Goal: Information Seeking & Learning: Learn about a topic

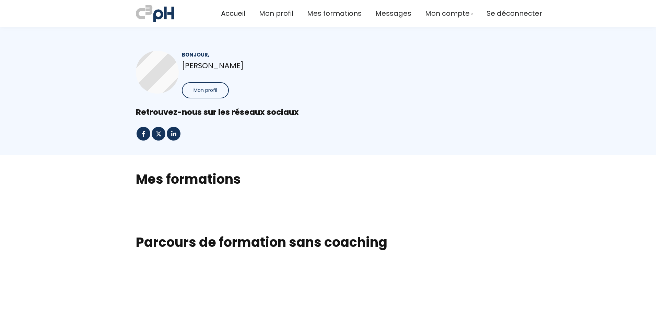
click at [203, 181] on h2 "Mes formations" at bounding box center [328, 178] width 384 height 17
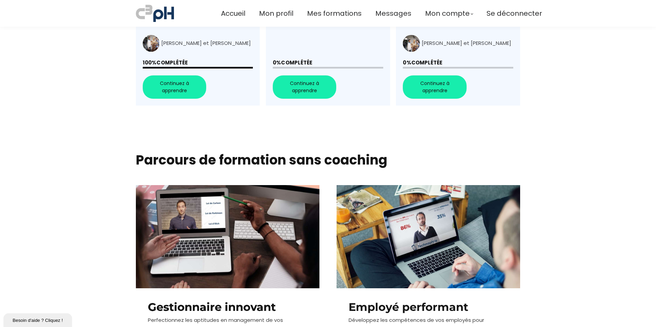
scroll to position [162, 0]
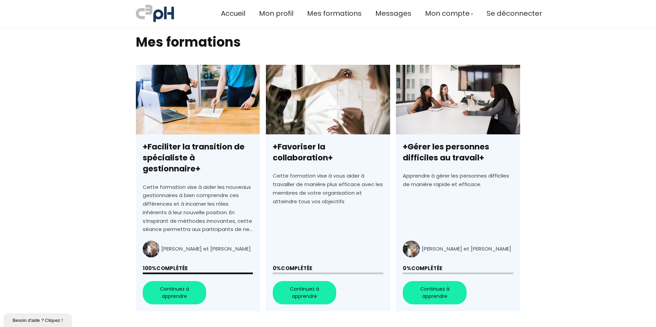
click at [314, 286] on link "+Favoriser la collaboration+" at bounding box center [328, 188] width 124 height 247
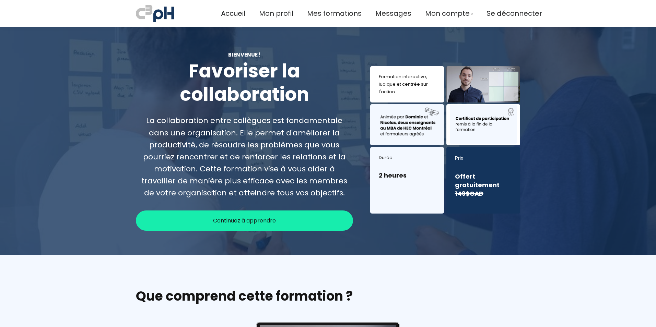
scroll to position [137, 0]
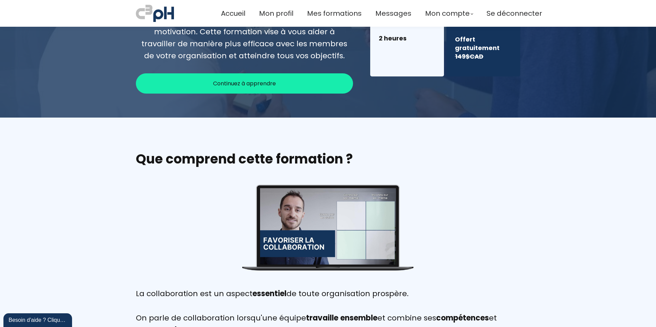
click at [261, 89] on div "Continuez à apprendre" at bounding box center [244, 83] width 217 height 20
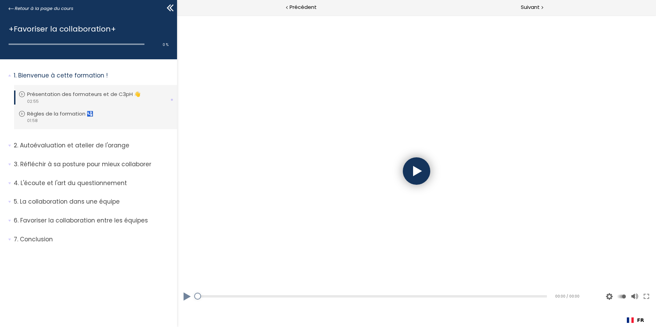
click at [409, 178] on div at bounding box center [416, 170] width 27 height 27
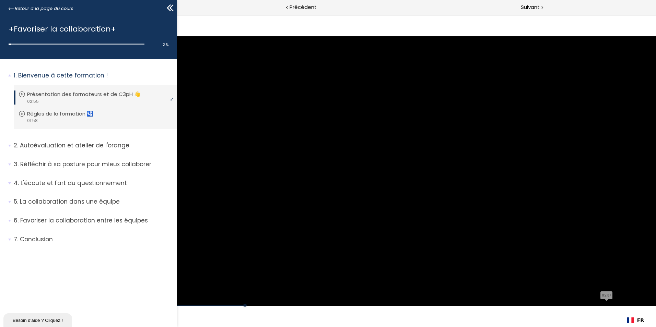
click at [495, 295] on div "Cliquez pour le son @keyframes VOLUME_SMALL_WAVE_FLASH { 0% { opacity: 0; } 33%…" at bounding box center [416, 170] width 479 height 269
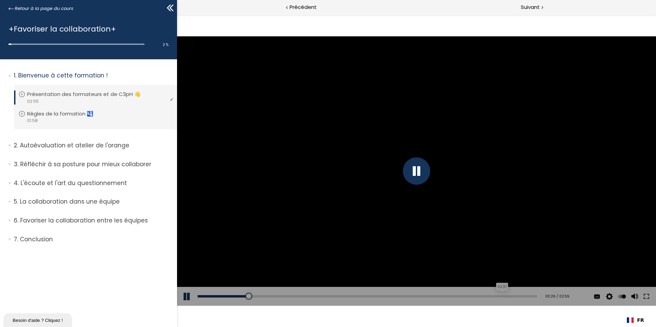
click at [495, 295] on div "02:37" at bounding box center [367, 296] width 339 height 2
click at [112, 112] on link "Règles de la formation 🛂" at bounding box center [95, 114] width 152 height 8
click at [412, 177] on div at bounding box center [416, 170] width 27 height 27
click at [303, 297] on div "00:36" at bounding box center [372, 296] width 349 height 2
click at [420, 296] on div "01:16" at bounding box center [372, 296] width 349 height 2
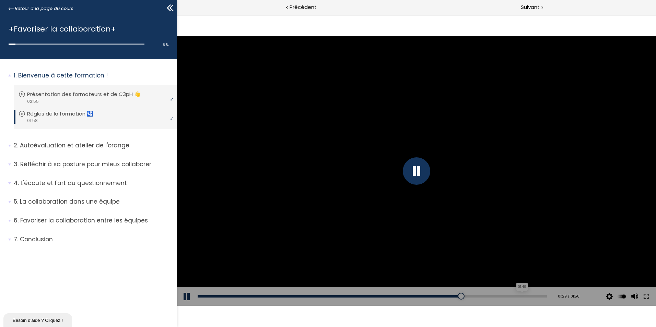
click at [517, 296] on div "01:49" at bounding box center [372, 296] width 349 height 2
click at [73, 151] on span "2. Autoévaluation et atelier de l'orange" at bounding box center [93, 148] width 168 height 14
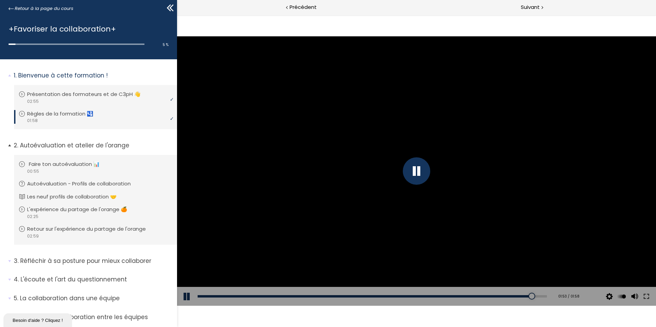
click at [72, 170] on div "video 00:55" at bounding box center [95, 171] width 152 height 7
click at [417, 176] on div at bounding box center [416, 170] width 27 height 27
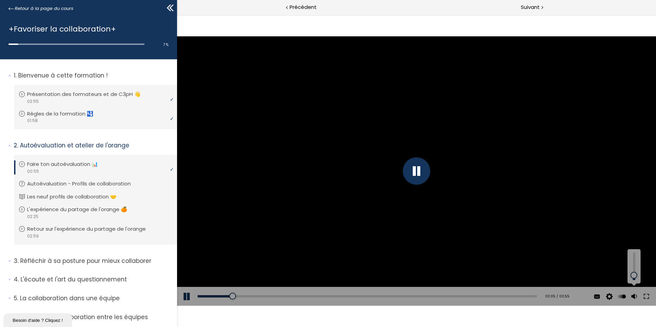
click at [634, 275] on div at bounding box center [633, 266] width 9 height 27
click at [634, 270] on div at bounding box center [633, 266] width 9 height 27
click at [461, 297] on div "00:44" at bounding box center [367, 296] width 339 height 2
click at [522, 297] on div "00:54" at bounding box center [367, 296] width 339 height 2
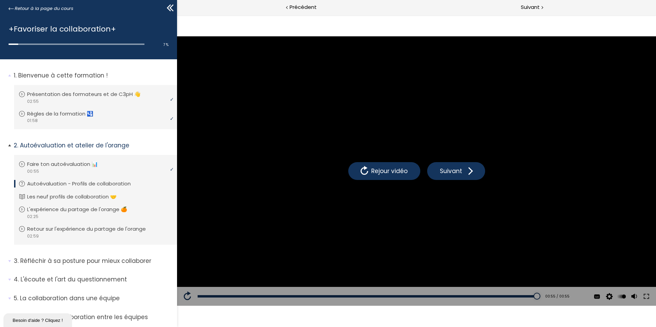
click at [77, 186] on p "Autoévaluation - Profils de collaboration" at bounding box center [84, 184] width 114 height 8
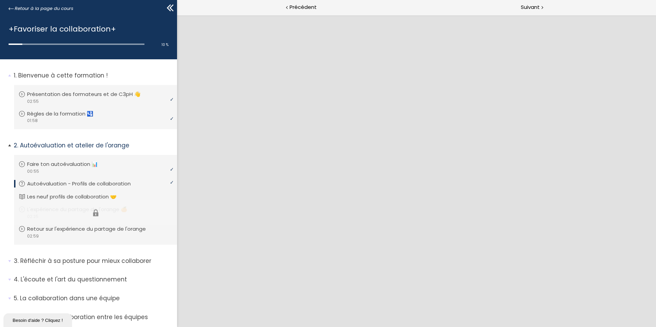
click at [81, 201] on li "Vous devez avoir terminé l'unité (L'expérience du partage de l'orange 🍊) pour p…" at bounding box center [95, 212] width 163 height 25
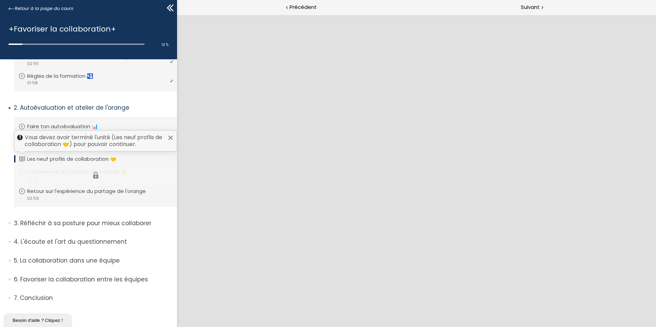
scroll to position [40, 0]
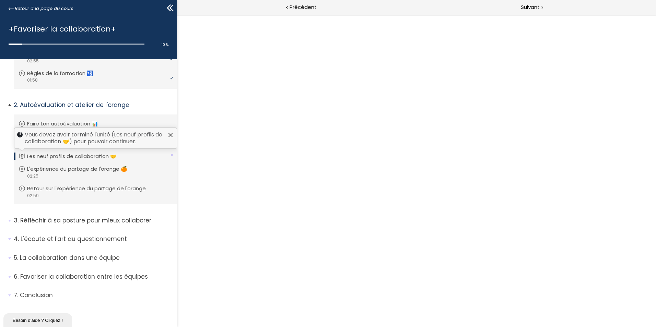
click at [80, 154] on p "Les neuf profils de collaboration 🤝" at bounding box center [77, 157] width 100 height 8
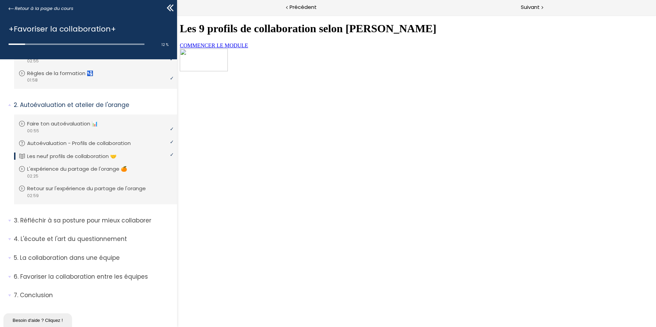
scroll to position [0, 0]
click at [248, 48] on span "COMMENCER LE MODULE" at bounding box center [214, 46] width 68 height 6
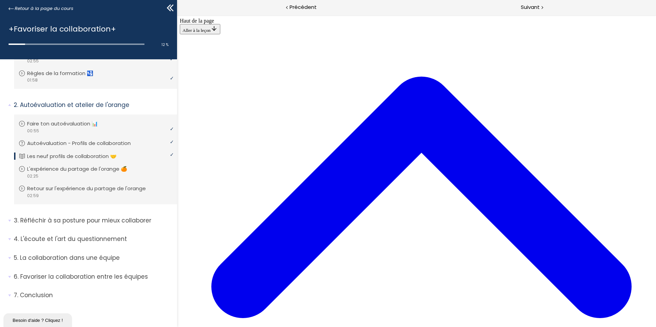
scroll to position [1520, 0]
click at [81, 169] on p "L'expérience du partage de l'orange 🍊" at bounding box center [84, 169] width 110 height 8
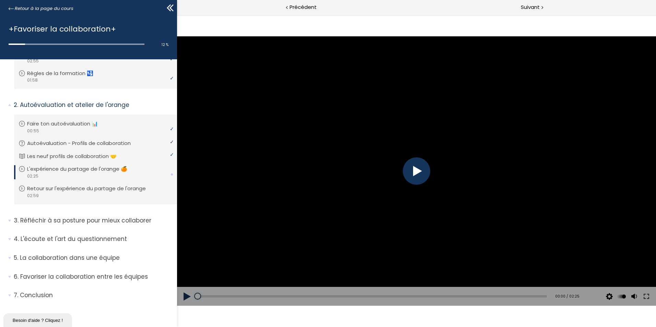
click at [463, 162] on div at bounding box center [416, 170] width 479 height 269
click at [256, 296] on div "00:24" at bounding box center [372, 296] width 349 height 2
click at [411, 297] on div "01:30" at bounding box center [372, 296] width 349 height 2
click at [510, 297] on div "02:12" at bounding box center [372, 296] width 349 height 2
click at [84, 195] on div "video 02:59" at bounding box center [95, 195] width 152 height 7
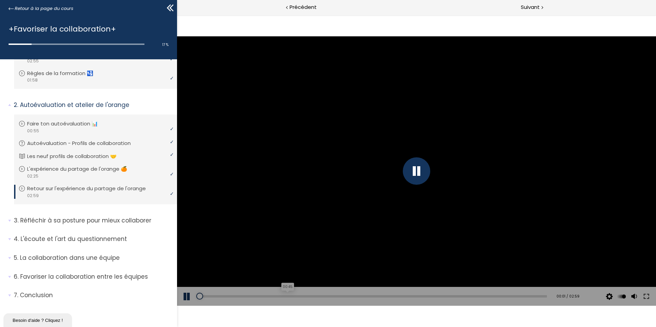
click at [285, 296] on div "00:45" at bounding box center [372, 296] width 349 height 2
click at [416, 298] on div "Add chapter 01:54" at bounding box center [372, 296] width 349 height 19
click at [416, 297] on div "01:54" at bounding box center [372, 296] width 349 height 2
click at [516, 295] on div "02:46" at bounding box center [372, 296] width 349 height 2
click at [97, 217] on p "Réfléchir à sa posture pour mieux collaborer" at bounding box center [93, 220] width 158 height 9
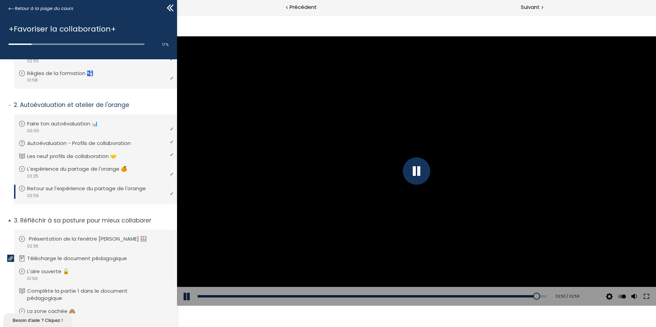
click at [78, 243] on p "Présentation de la fenêtre de Johari 🪟" at bounding box center [93, 239] width 128 height 8
click at [379, 296] on div "01:22" at bounding box center [372, 296] width 349 height 2
click at [515, 297] on div "02:24" at bounding box center [372, 296] width 349 height 2
click at [85, 259] on p "Télécharge le document pédagogique" at bounding box center [84, 259] width 110 height 8
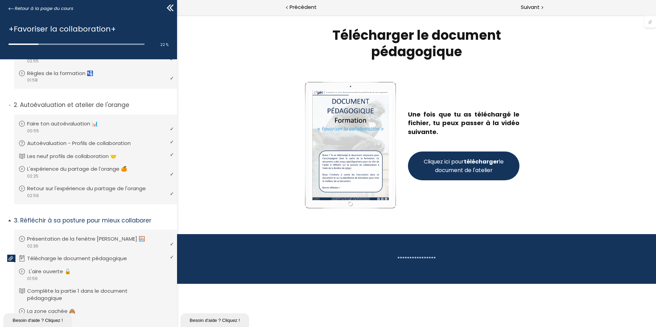
click at [103, 273] on link "L'aire ouverte 🔓" at bounding box center [95, 272] width 152 height 8
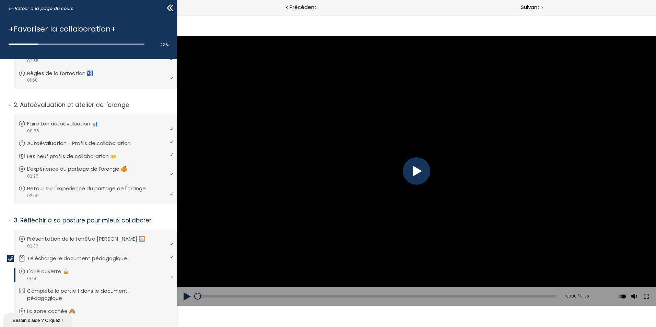
click at [410, 176] on div at bounding box center [416, 170] width 27 height 27
click at [282, 295] on div "Add chapter 00:27" at bounding box center [377, 296] width 359 height 19
click at [298, 295] on div "Add chapter 00:27" at bounding box center [377, 296] width 359 height 19
click at [298, 297] on div "00:32" at bounding box center [377, 296] width 359 height 2
click at [453, 296] on div "01:25" at bounding box center [377, 296] width 359 height 2
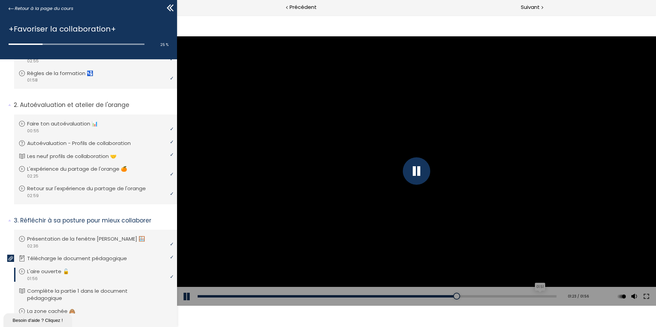
click at [537, 295] on div "01:51" at bounding box center [377, 296] width 359 height 2
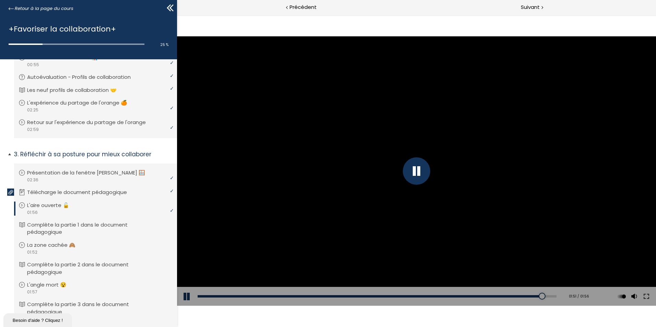
scroll to position [109, 0]
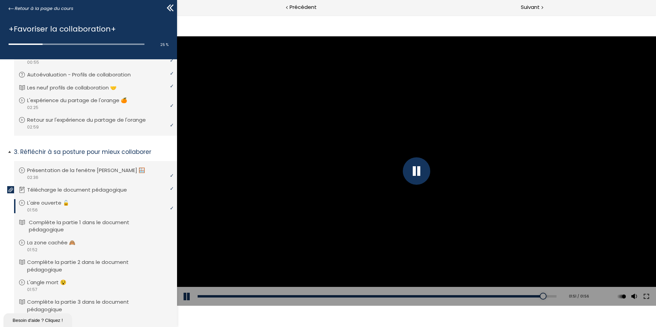
click at [67, 222] on p "Complète la partie 1 dans le document pédagogique" at bounding box center [101, 226] width 144 height 15
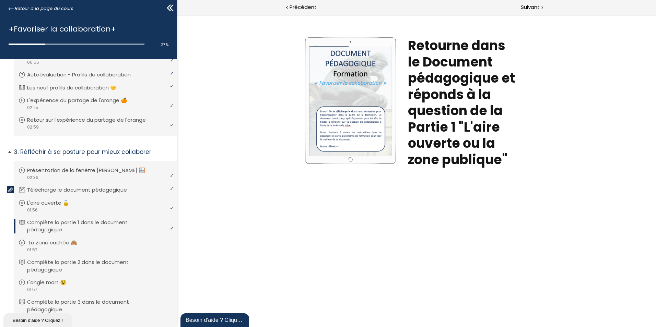
click at [84, 243] on p "La zone cachée 🙈" at bounding box center [58, 243] width 59 height 8
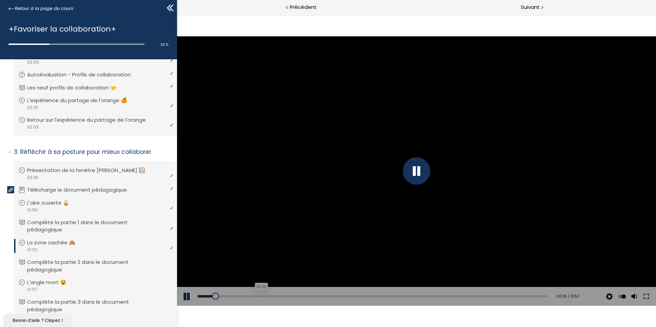
click at [259, 295] on div "00:20" at bounding box center [372, 296] width 349 height 2
click at [410, 298] on div "Add chapter 01:09" at bounding box center [372, 296] width 349 height 19
click at [514, 297] on div "01:43" at bounding box center [372, 296] width 349 height 2
click at [84, 266] on p "Complète la partie 2 dans le document pédagogique" at bounding box center [101, 266] width 144 height 15
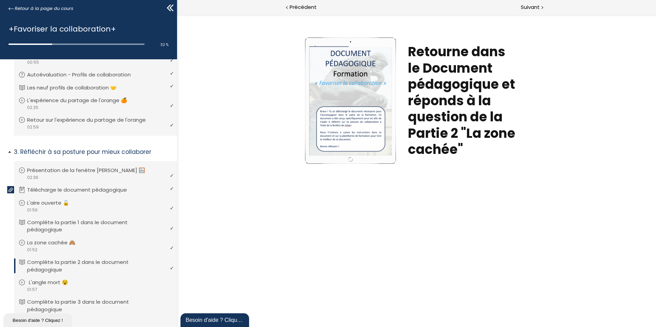
click at [104, 284] on link "L'angle mort 😵" at bounding box center [95, 283] width 152 height 8
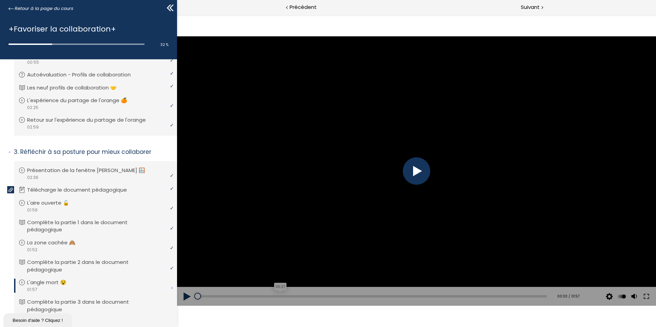
click at [278, 295] on div "00:27" at bounding box center [372, 296] width 349 height 2
click at [389, 296] on div "01:05" at bounding box center [372, 296] width 349 height 2
click at [497, 296] on div "01:42" at bounding box center [372, 296] width 349 height 2
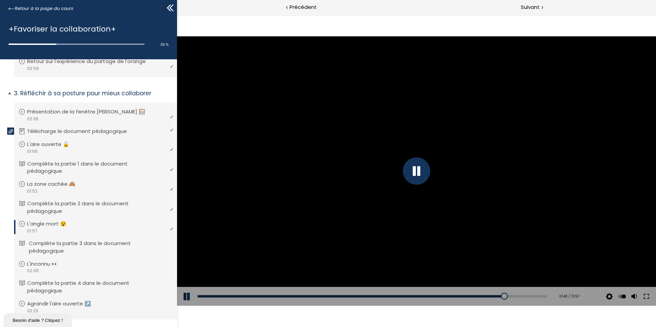
scroll to position [178, 0]
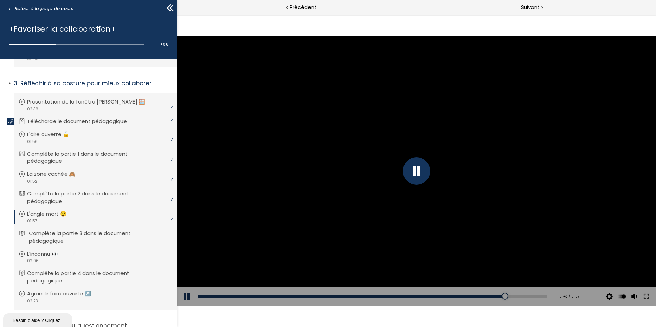
click at [98, 233] on p "Complète la partie 3 dans le document pédagogique" at bounding box center [101, 237] width 144 height 15
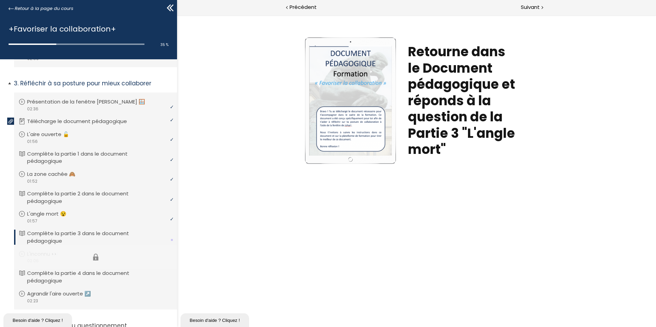
click at [67, 255] on li "Vous devez avoir terminé l'unité (L'inconnu 👀) pour pouvoir continuer. L'inconn…" at bounding box center [95, 257] width 163 height 25
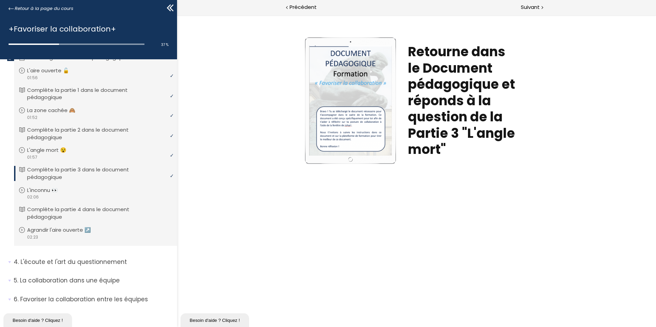
scroll to position [264, 0]
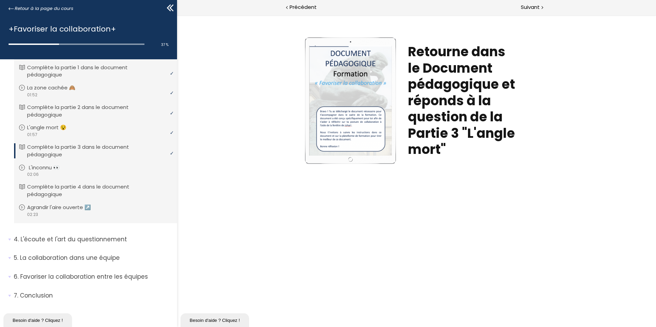
click at [79, 165] on link "L'inconnu 👀" at bounding box center [95, 168] width 152 height 8
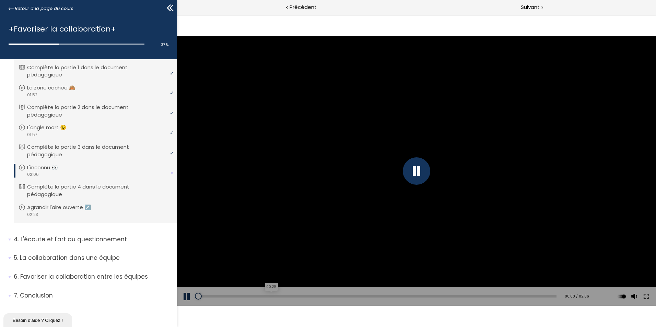
click at [269, 296] on div "00:25" at bounding box center [377, 296] width 359 height 2
click at [385, 296] on div "01:06" at bounding box center [377, 296] width 359 height 2
click at [493, 298] on div "Add chapter 01:45" at bounding box center [377, 296] width 359 height 19
click at [498, 296] on div "01:47" at bounding box center [377, 296] width 359 height 2
click at [540, 295] on div "02:02" at bounding box center [377, 296] width 359 height 2
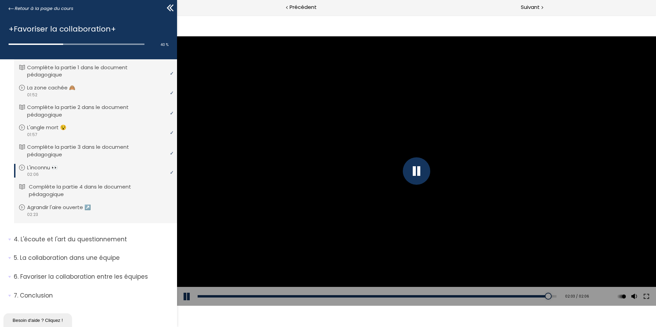
click at [105, 190] on p "Complète la partie 4 dans le document pédagogique" at bounding box center [101, 190] width 144 height 15
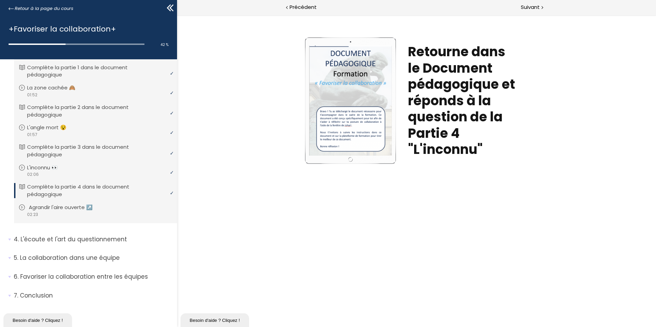
click at [71, 207] on p "Agrandir l'aire ouverte ↗️" at bounding box center [66, 208] width 74 height 8
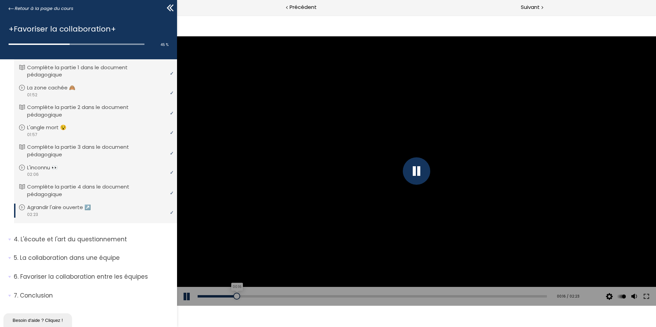
click at [236, 296] on div "00:16" at bounding box center [372, 296] width 349 height 2
click at [334, 296] on div "00:57" at bounding box center [372, 296] width 349 height 2
click at [417, 296] on div "01:31" at bounding box center [372, 296] width 349 height 2
click at [514, 296] on div "02:12" at bounding box center [372, 296] width 349 height 2
click at [474, 295] on div "01:55" at bounding box center [372, 296] width 349 height 2
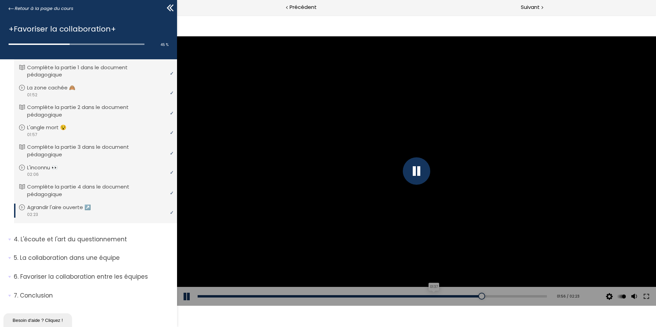
click at [430, 296] on div "01:37" at bounding box center [372, 296] width 349 height 2
click at [387, 299] on div "Add chapter 01:19" at bounding box center [372, 296] width 349 height 19
click at [389, 295] on div "01:20" at bounding box center [372, 296] width 349 height 2
click at [407, 172] on div at bounding box center [416, 170] width 27 height 27
click at [72, 234] on li "4. L'écoute et l'art du questionnement Vous devez avoir terminé l'unité (L'écou…" at bounding box center [88, 242] width 177 height 24
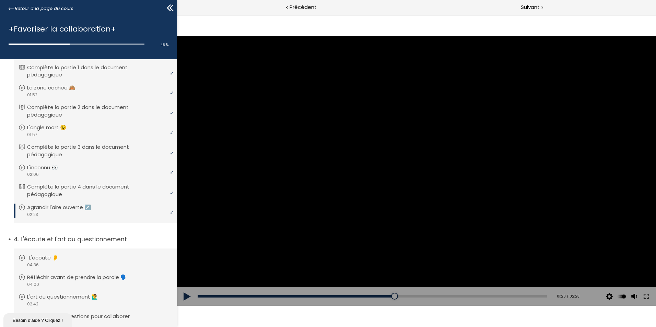
click at [69, 260] on link "L'écoute 👂" at bounding box center [95, 258] width 152 height 8
click at [410, 172] on div at bounding box center [416, 170] width 27 height 27
click at [275, 294] on div "Add chapter 01:02" at bounding box center [372, 296] width 349 height 19
click at [275, 296] on div "01:02" at bounding box center [372, 296] width 349 height 2
click at [380, 296] on div "02:26" at bounding box center [372, 296] width 349 height 2
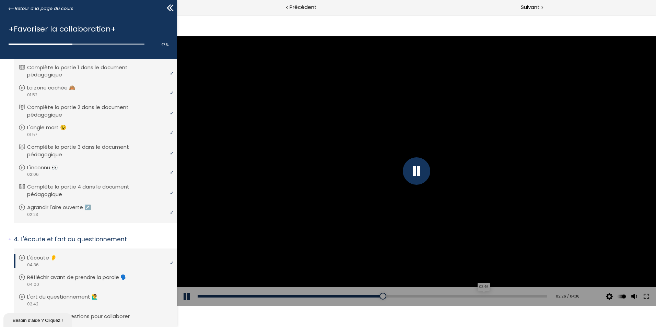
click at [478, 296] on div "03:46" at bounding box center [372, 296] width 349 height 2
click at [88, 284] on div "video 04:00" at bounding box center [95, 284] width 152 height 7
click at [244, 295] on div "00:32" at bounding box center [372, 296] width 349 height 2
click at [326, 296] on div "01:29" at bounding box center [372, 296] width 349 height 2
click at [410, 296] on div "02:28" at bounding box center [372, 296] width 349 height 2
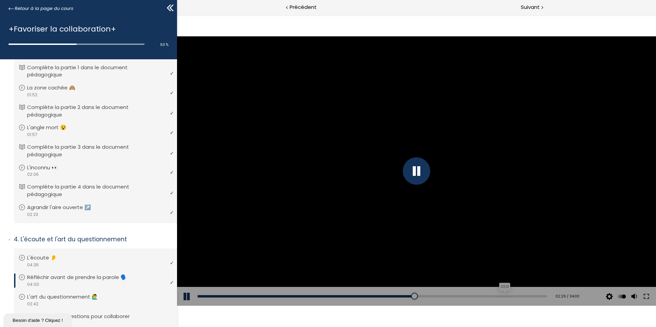
click at [500, 295] on div "03:31" at bounding box center [372, 296] width 349 height 2
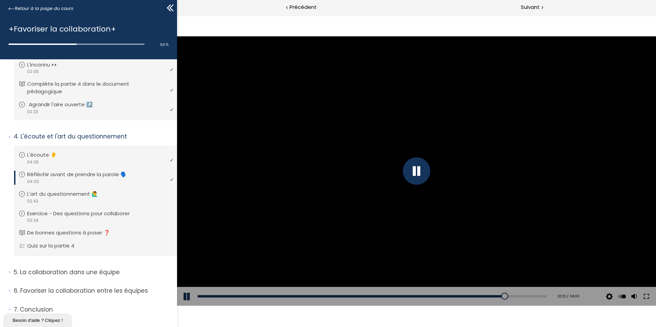
scroll to position [381, 0]
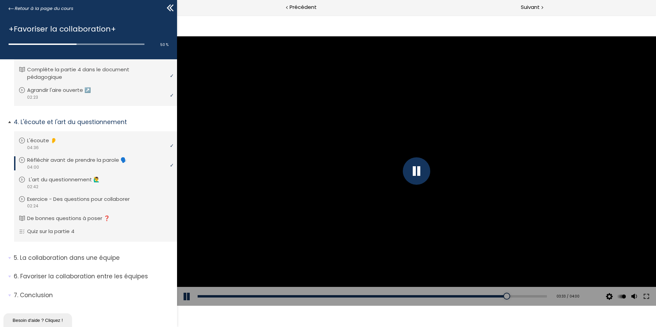
click at [88, 181] on p "L'art du questionnement 🙋‍♂️" at bounding box center [69, 180] width 81 height 8
click at [231, 297] on div "00:15" at bounding box center [372, 296] width 349 height 2
click at [294, 297] on div "00:45" at bounding box center [372, 296] width 349 height 2
click at [381, 296] on div "01:27" at bounding box center [372, 296] width 349 height 2
click at [488, 298] on div "Add chapter 02:17" at bounding box center [372, 296] width 349 height 19
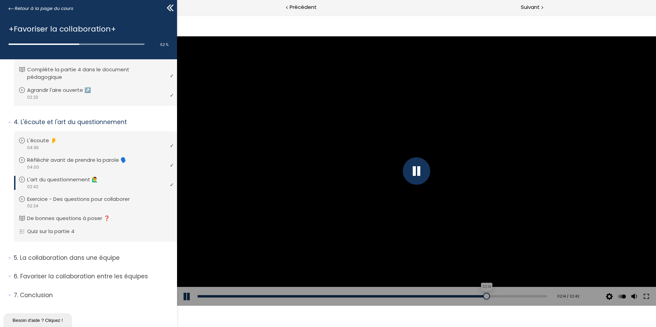
click at [482, 297] on div "02:14" at bounding box center [372, 296] width 349 height 2
click at [82, 197] on p "Exercice - Des questions pour collaborer" at bounding box center [85, 200] width 113 height 8
click at [248, 295] on div "00:21" at bounding box center [372, 296] width 349 height 2
click at [335, 298] on div "Add chapter 00:58" at bounding box center [372, 296] width 349 height 19
click at [337, 296] on div "00:58" at bounding box center [372, 296] width 349 height 2
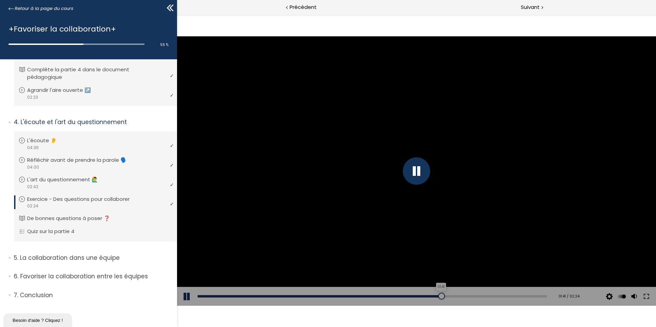
click at [438, 296] on div "01:41" at bounding box center [372, 296] width 349 height 2
click at [491, 297] on div "02:03" at bounding box center [372, 296] width 349 height 2
click at [72, 216] on p "De bonnes questions à poser ❓" at bounding box center [75, 219] width 93 height 8
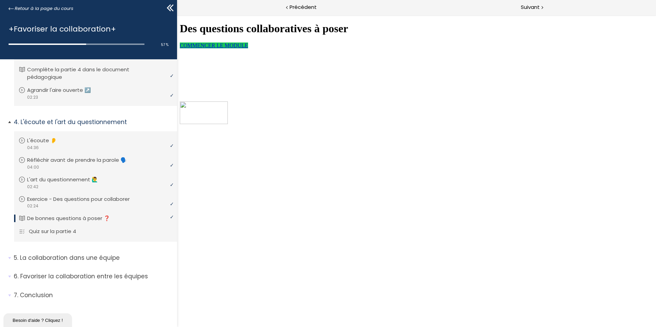
click at [70, 231] on p "Quiz sur la partie 4" at bounding box center [58, 232] width 58 height 8
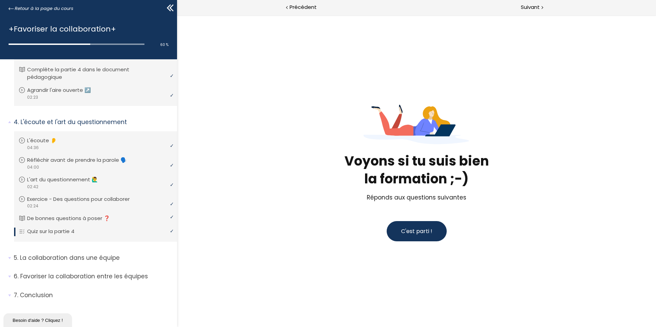
click at [428, 228] on span "C'est parti !" at bounding box center [416, 231] width 31 height 8
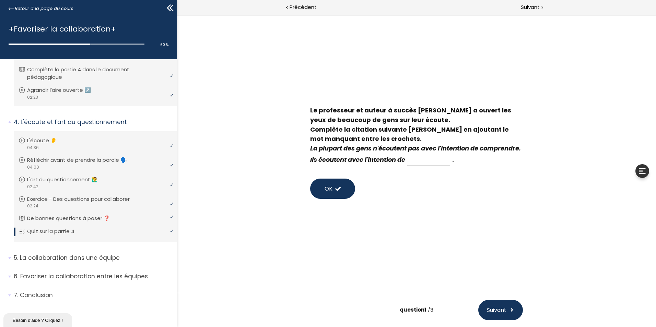
click at [345, 196] on button "OK" at bounding box center [332, 189] width 45 height 20
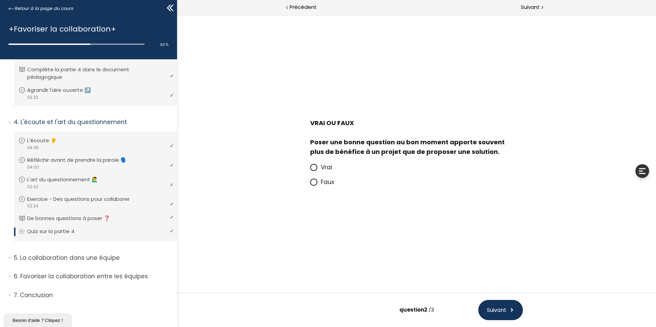
click at [328, 169] on span "Vrai" at bounding box center [326, 167] width 11 height 8
click at [310, 169] on input "Vrai" at bounding box center [310, 169] width 0 height 0
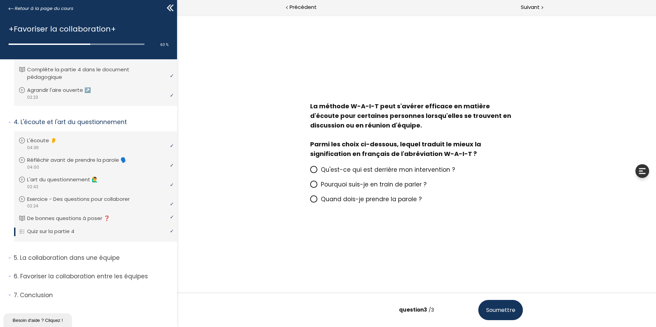
click at [362, 173] on span "Qu'est-ce qui est derrière mon intervention ?" at bounding box center [388, 170] width 134 height 8
click at [310, 172] on input "Qu'est-ce qui est derrière mon intervention ?" at bounding box center [310, 172] width 0 height 0
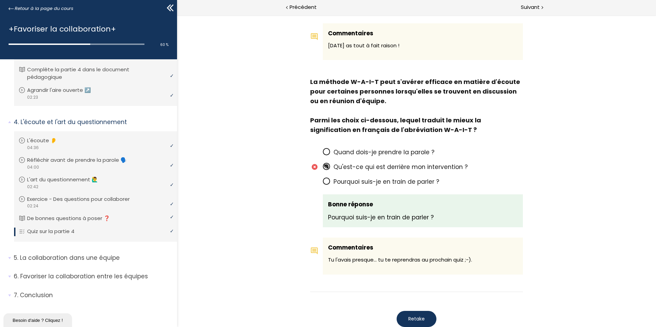
scroll to position [523, 0]
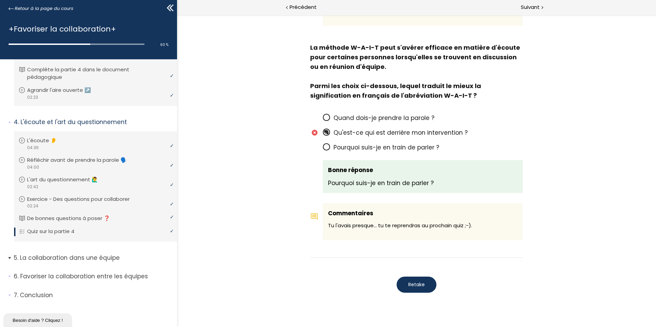
click at [67, 258] on p "La collaboration dans une équipe" at bounding box center [93, 258] width 158 height 9
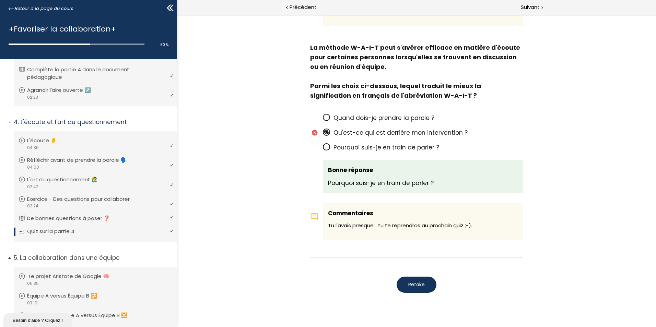
click at [75, 275] on p "Le projet Aristote de Google 🧠" at bounding box center [74, 277] width 91 height 8
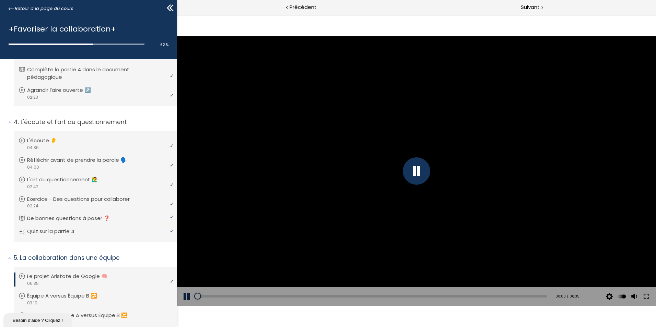
click at [422, 175] on div at bounding box center [416, 170] width 27 height 27
click at [414, 167] on div at bounding box center [416, 170] width 27 height 27
click at [225, 295] on div "00:31" at bounding box center [372, 296] width 349 height 2
click at [285, 296] on div "01:40" at bounding box center [372, 296] width 349 height 2
click at [389, 296] on div "03:40" at bounding box center [372, 296] width 349 height 2
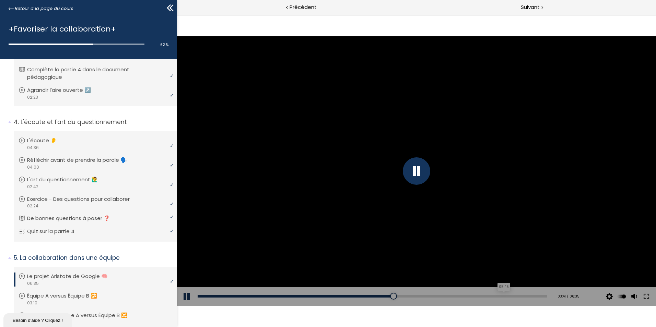
click at [498, 296] on div "05:45" at bounding box center [372, 296] width 349 height 2
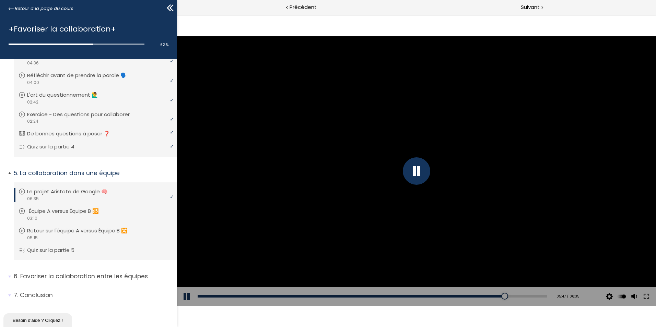
click at [81, 211] on p "Équipe A versus Équipe B 🔂" at bounding box center [69, 212] width 80 height 8
click at [252, 297] on div "00:30" at bounding box center [372, 296] width 349 height 2
click at [354, 296] on div "01:26" at bounding box center [372, 296] width 349 height 2
click at [451, 294] on div "Add chapter 02:20" at bounding box center [372, 296] width 349 height 19
click at [438, 296] on div "02:38" at bounding box center [372, 296] width 349 height 2
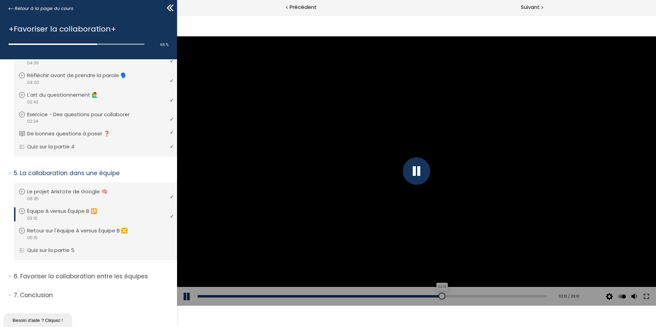
click at [438, 295] on div at bounding box center [441, 296] width 7 height 7
click at [518, 295] on div "02:57" at bounding box center [372, 296] width 349 height 2
click at [69, 234] on p "Retour sur l'équipe A versus Équipe B 🔀" at bounding box center [84, 231] width 111 height 8
click at [232, 297] on div "00:31" at bounding box center [372, 296] width 349 height 2
click at [297, 295] on div "01:31" at bounding box center [372, 296] width 349 height 2
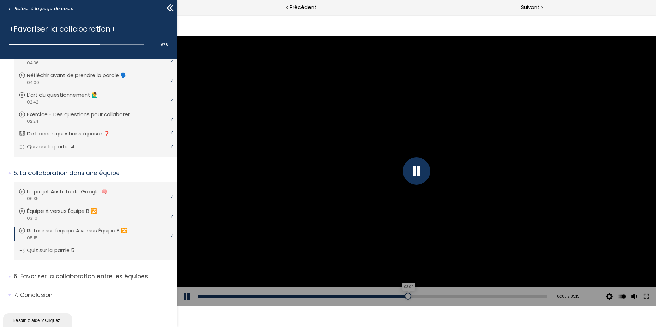
click at [405, 295] on div "03:09" at bounding box center [372, 296] width 349 height 2
click at [501, 295] on div "04:38" at bounding box center [372, 296] width 349 height 2
click at [58, 251] on p "Quiz sur la partie 5" at bounding box center [58, 251] width 58 height 8
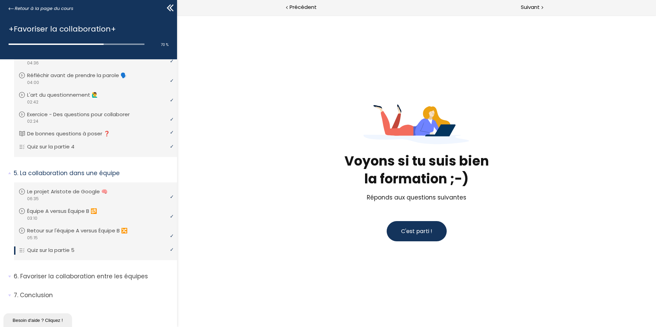
click at [408, 232] on span "C'est parti !" at bounding box center [416, 231] width 31 height 8
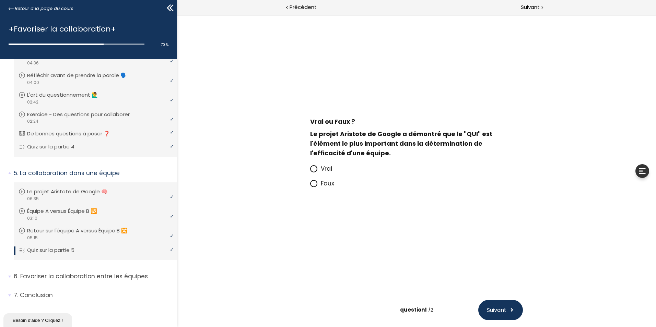
click at [330, 168] on span "Vrai" at bounding box center [326, 169] width 11 height 8
click at [310, 171] on input "Vrai" at bounding box center [310, 171] width 0 height 0
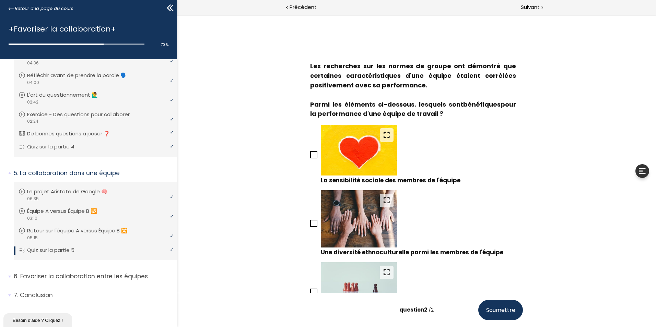
click at [311, 152] on icon at bounding box center [313, 154] width 5 height 5
click at [310, 157] on input "La sensibilité sociale des membres de l'équipe" at bounding box center [310, 157] width 0 height 0
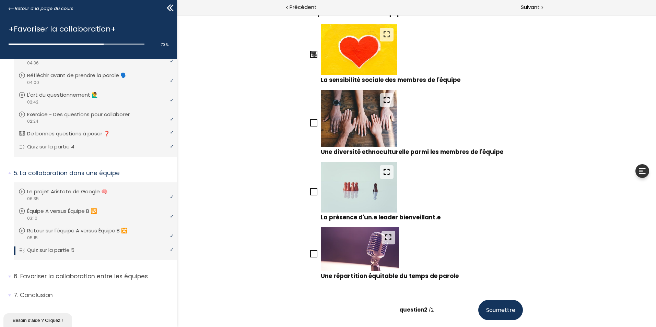
scroll to position [103, 0]
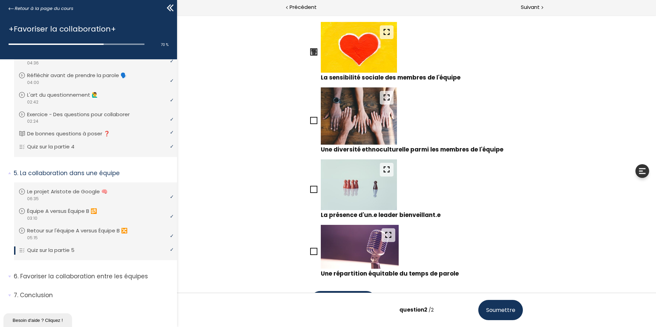
click at [310, 186] on span at bounding box center [313, 189] width 7 height 7
click at [310, 191] on input "La présence d'un.e leader bienveillant.e" at bounding box center [310, 191] width 0 height 0
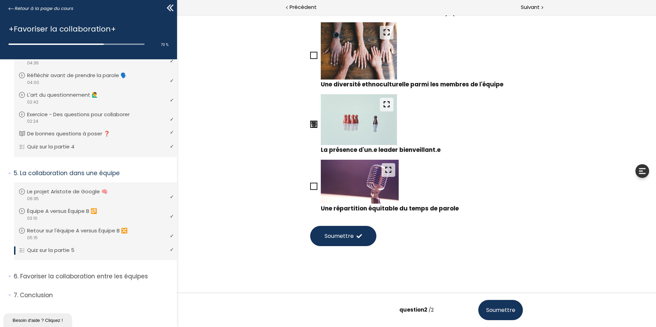
scroll to position [171, 0]
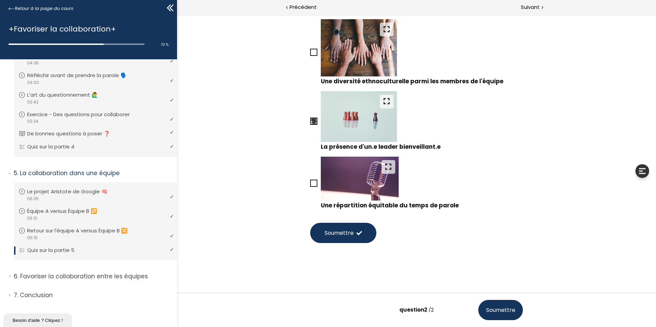
click at [311, 185] on icon at bounding box center [314, 183] width 6 height 6
click at [310, 185] on input "Une répartition équitable du temps de parole" at bounding box center [310, 185] width 0 height 0
click at [352, 237] on button "Soumettre" at bounding box center [343, 233] width 66 height 20
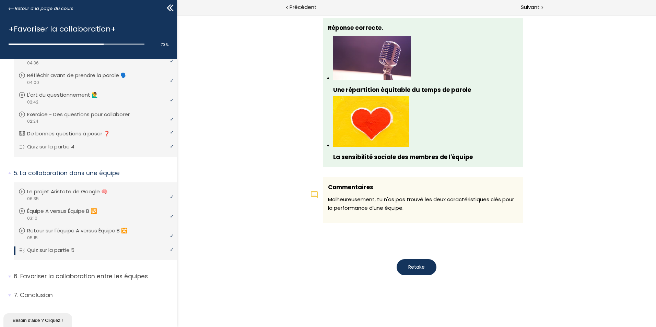
scroll to position [691, 0]
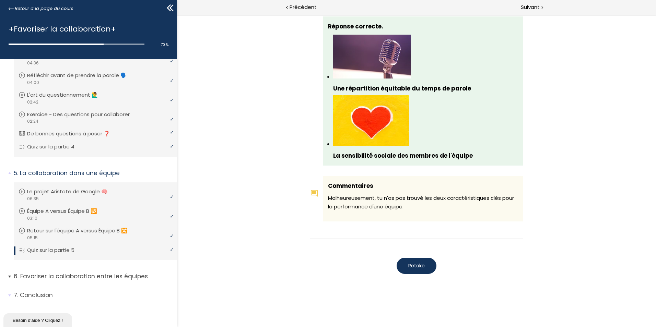
click at [71, 274] on p "Favoriser la collaboration entre les équipes" at bounding box center [93, 276] width 158 height 9
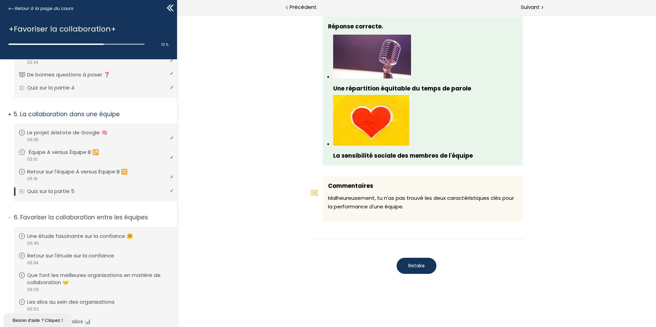
scroll to position [535, 0]
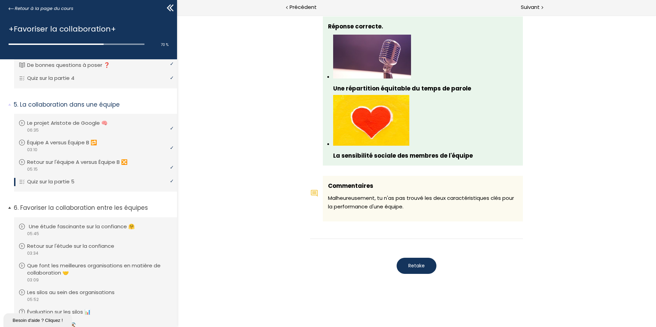
click at [103, 229] on p "Une étude fascinante sur la confiance 🤗" at bounding box center [87, 227] width 116 height 8
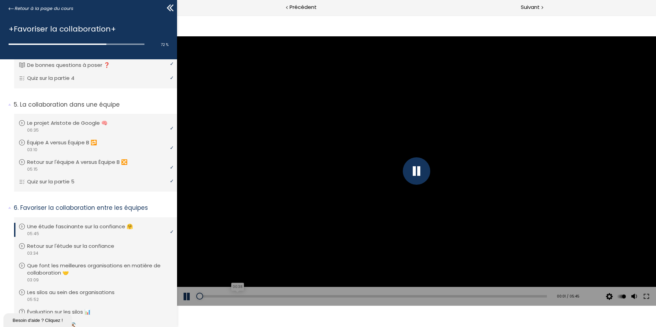
click at [236, 295] on div "00:38" at bounding box center [372, 296] width 349 height 2
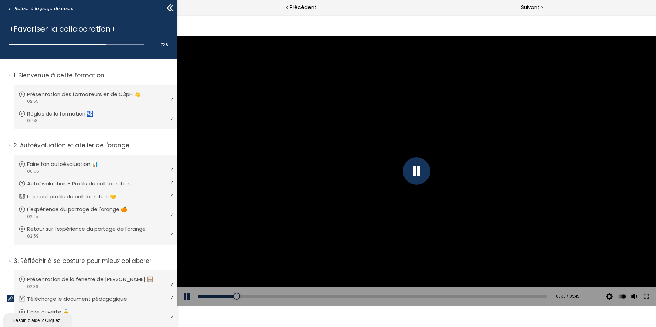
scroll to position [535, 0]
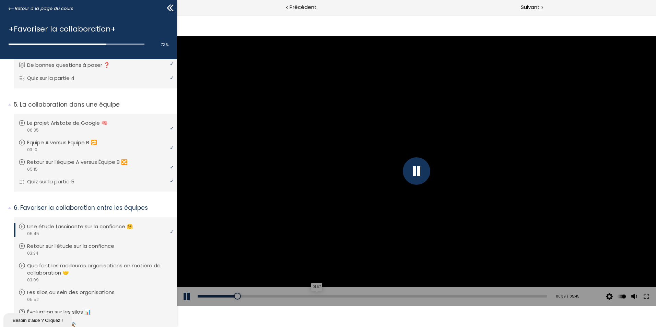
click at [314, 296] on div "01:57" at bounding box center [372, 296] width 349 height 2
click at [385, 297] on div "03:08" at bounding box center [372, 296] width 349 height 2
click at [482, 297] on div "04:46" at bounding box center [372, 296] width 349 height 2
click at [81, 252] on div "video 03:34" at bounding box center [95, 253] width 152 height 7
click at [96, 266] on p "Que font les meilleures organisations en matière de collaboration 🤝" at bounding box center [101, 269] width 144 height 15
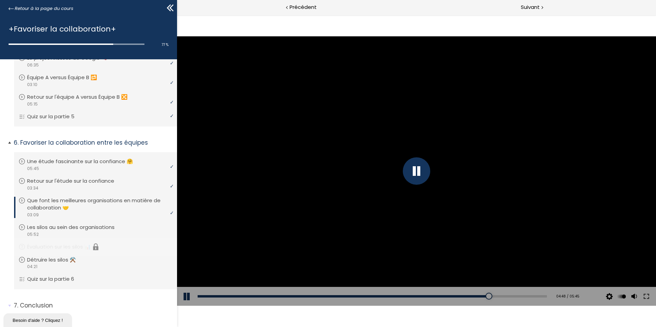
scroll to position [610, 0]
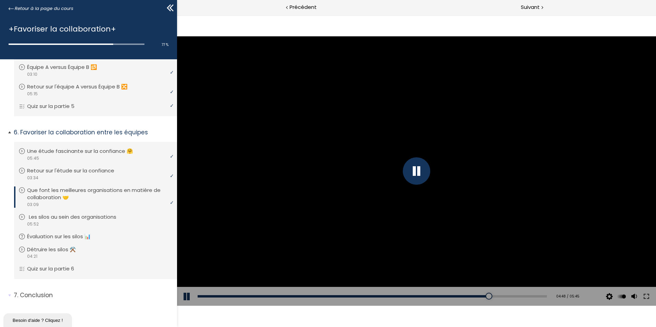
click at [92, 217] on p "Les silos au sein des organisations" at bounding box center [78, 217] width 98 height 8
click at [72, 236] on p "Évaluation sur les silos 📊" at bounding box center [66, 237] width 74 height 8
click at [98, 250] on link "Détruire les silos ⚒️" at bounding box center [95, 250] width 152 height 8
click at [62, 269] on p "Quiz sur la partie 6" at bounding box center [57, 269] width 57 height 8
click at [53, 292] on p "Conclusion" at bounding box center [93, 295] width 158 height 9
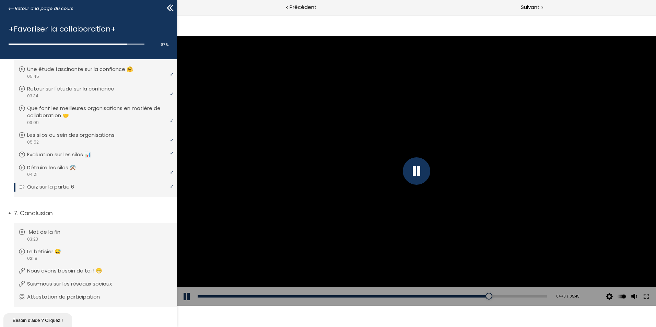
scroll to position [701, 0]
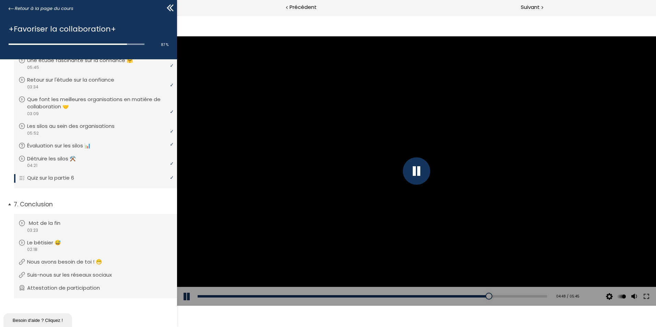
click at [79, 224] on link "Mot de la fin" at bounding box center [95, 224] width 152 height 8
click at [66, 248] on div "video 02:18" at bounding box center [95, 249] width 152 height 7
click at [85, 261] on p "Nous avons besoin de toi ! 😁" at bounding box center [71, 262] width 85 height 8
click at [66, 271] on p "Suis-nous sur les réseaux sociaux" at bounding box center [76, 275] width 95 height 8
click at [67, 292] on p "Attestation de participation" at bounding box center [70, 288] width 83 height 8
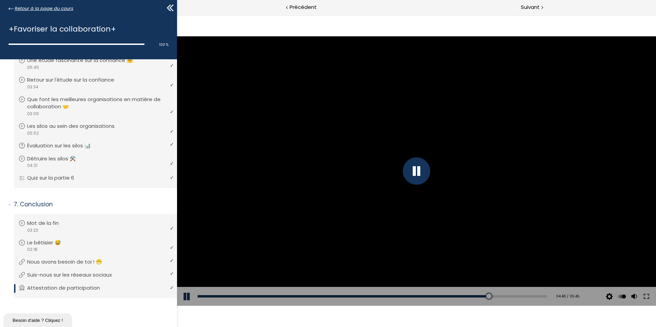
click at [42, 10] on span "Retour à la page du cours" at bounding box center [44, 9] width 59 height 8
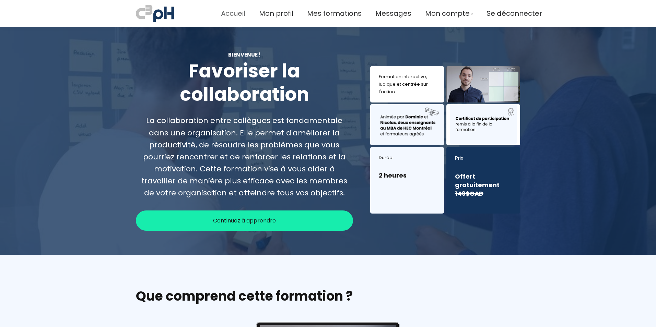
click at [240, 12] on span "Accueil" at bounding box center [233, 13] width 24 height 11
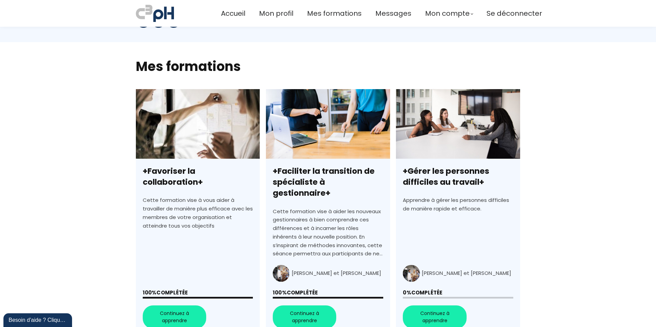
scroll to position [137, 0]
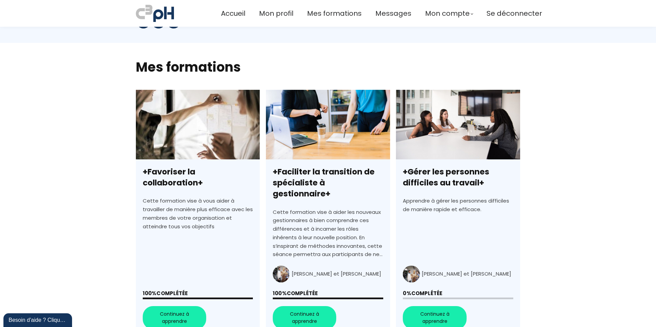
click at [428, 296] on link "+Gérer les personnes difficiles au travail+" at bounding box center [458, 213] width 124 height 247
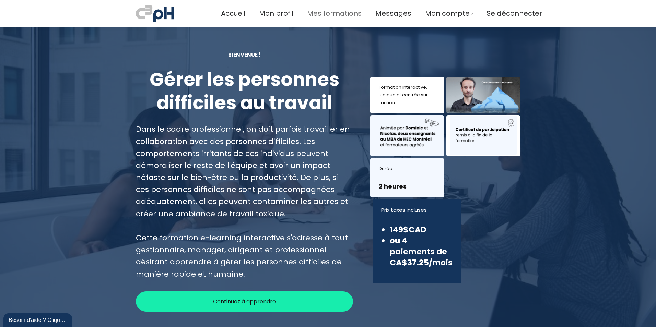
click at [327, 17] on span "Mes formations" at bounding box center [334, 13] width 55 height 11
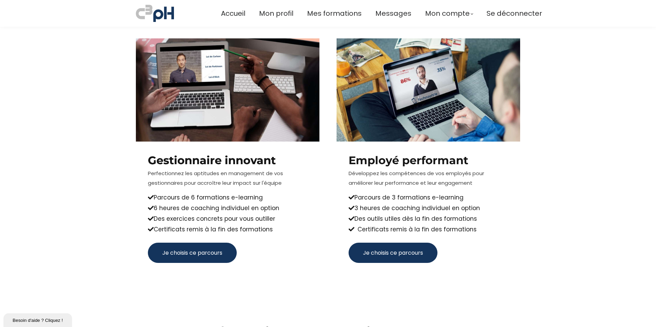
scroll to position [309, 0]
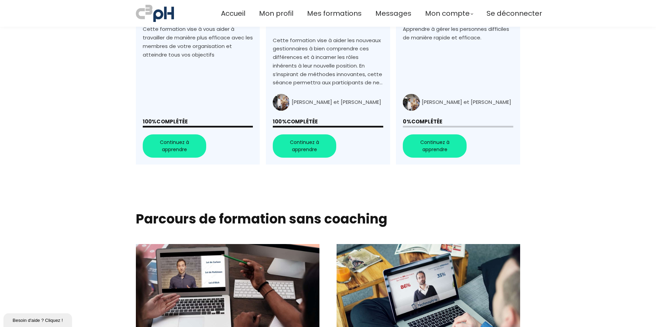
click at [297, 138] on link "+Faciliter la transition de spécialiste à gestionnaire+" at bounding box center [328, 41] width 124 height 247
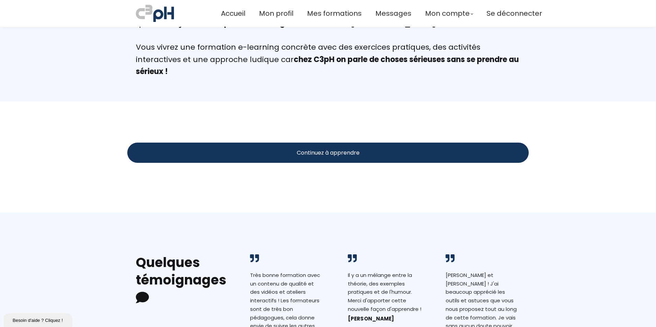
click at [320, 156] on span "Continuez à apprendre" at bounding box center [328, 153] width 63 height 9
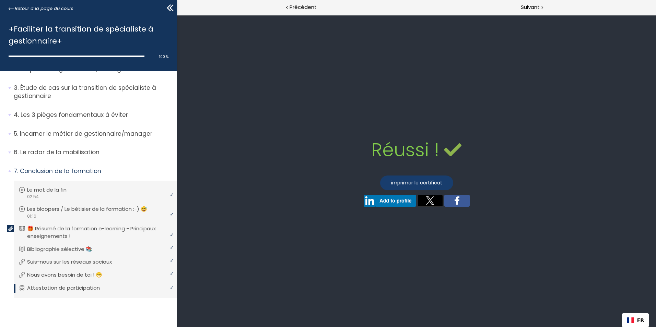
click at [415, 180] on link "imprimer le certificat" at bounding box center [416, 183] width 73 height 15
drag, startPoint x: 14, startPoint y: 10, endPoint x: 78, endPoint y: 29, distance: 66.3
click at [14, 10] on link "Retour à la page du cours" at bounding box center [41, 9] width 65 height 8
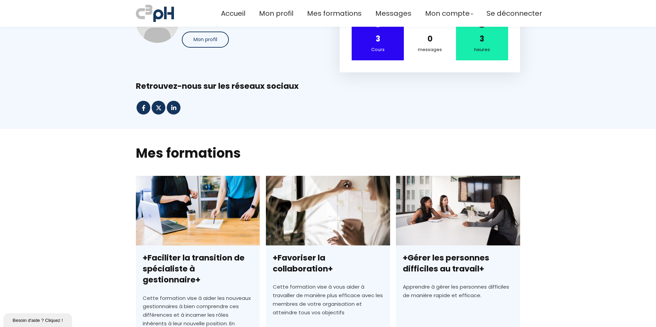
scroll to position [206, 0]
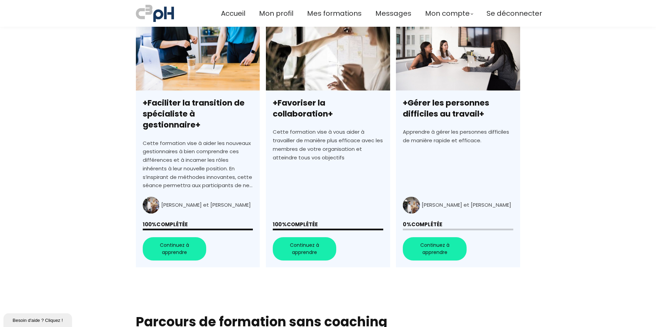
click at [429, 228] on link "+Gérer les personnes difficiles au travail+" at bounding box center [458, 144] width 124 height 247
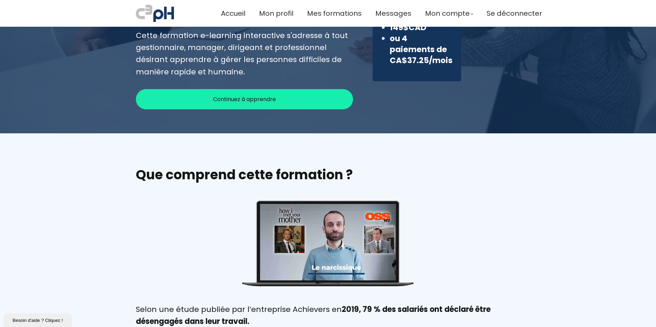
scroll to position [123, 0]
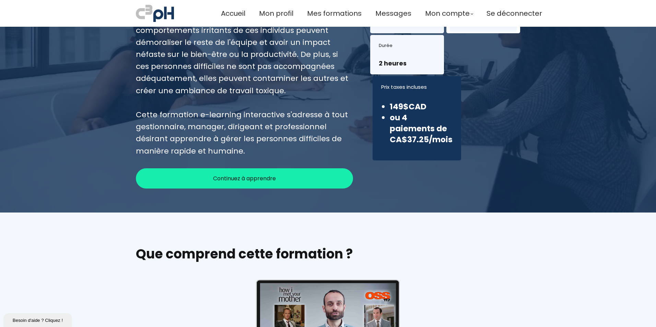
click at [269, 174] on span "Continuez à apprendre" at bounding box center [244, 178] width 63 height 9
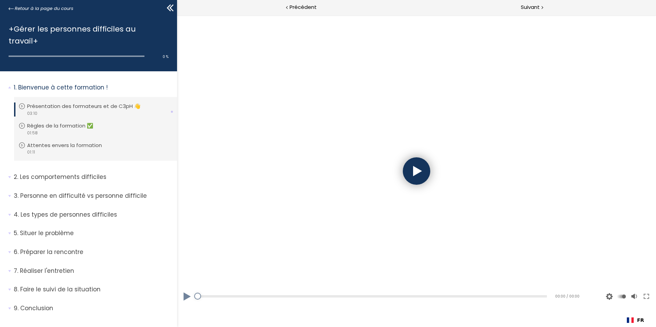
click at [411, 167] on div at bounding box center [416, 170] width 27 height 27
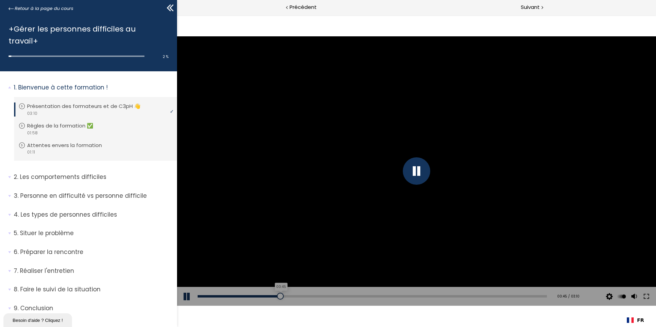
click at [279, 295] on div "00:45" at bounding box center [372, 296] width 349 height 2
click at [426, 295] on div "02:06" at bounding box center [372, 296] width 349 height 2
click at [518, 297] on div "02:57" at bounding box center [372, 296] width 349 height 2
click at [76, 122] on p "Règles de la formation ✅" at bounding box center [67, 126] width 76 height 8
click at [248, 295] on div "00:17" at bounding box center [372, 296] width 349 height 2
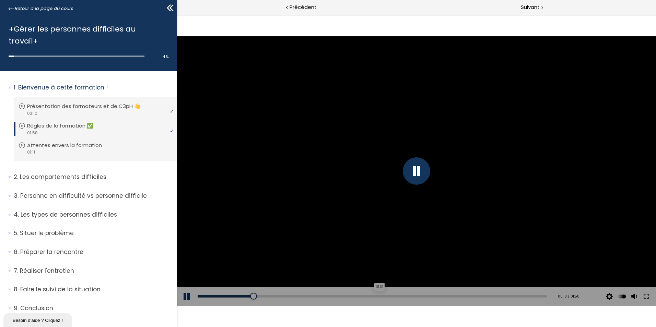
click at [377, 296] on div "01:01" at bounding box center [372, 296] width 349 height 2
click at [495, 297] on div "01:42" at bounding box center [372, 296] width 349 height 2
click at [71, 142] on p "Attentes envers la formation" at bounding box center [71, 146] width 85 height 8
click at [276, 295] on div "Add chapter 00:16" at bounding box center [372, 296] width 349 height 19
click at [275, 296] on div "00:16" at bounding box center [372, 296] width 349 height 2
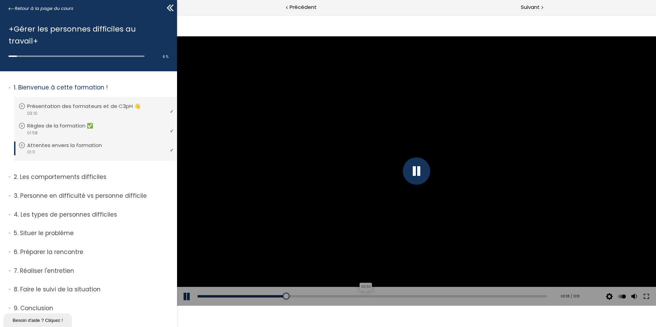
click at [362, 296] on div "00:34" at bounding box center [372, 296] width 349 height 2
click at [467, 297] on div "00:56" at bounding box center [372, 296] width 349 height 2
click at [88, 173] on p "Les comportements difficiles" at bounding box center [93, 177] width 158 height 9
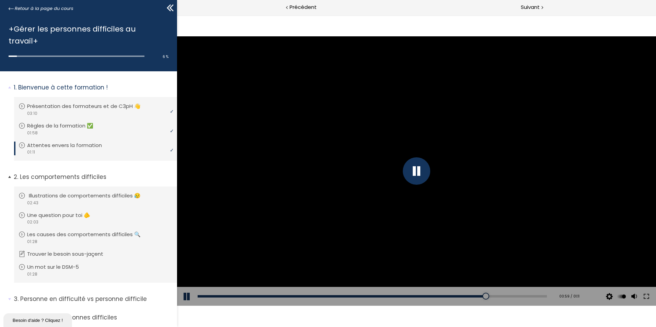
click at [86, 192] on p "Illustrations de comportements difficiles 😥" at bounding box center [90, 196] width 122 height 8
click at [251, 296] on div "00:25" at bounding box center [372, 296] width 349 height 2
click at [327, 296] on div "01:02" at bounding box center [372, 296] width 349 height 2
click at [405, 296] on div "01:39" at bounding box center [372, 296] width 349 height 2
click at [483, 295] on div "02:16" at bounding box center [372, 296] width 349 height 2
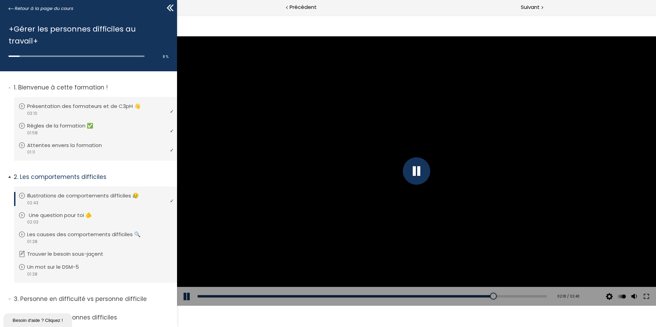
click at [83, 212] on p "Une question pour toi 🫵" at bounding box center [65, 216] width 73 height 8
click at [269, 295] on div "00:25" at bounding box center [372, 296] width 349 height 2
click at [381, 295] on div "Add chapter 00:25" at bounding box center [372, 296] width 349 height 19
click at [382, 297] on div "01:06" at bounding box center [372, 296] width 349 height 2
click at [488, 296] on div "01:44" at bounding box center [372, 296] width 349 height 2
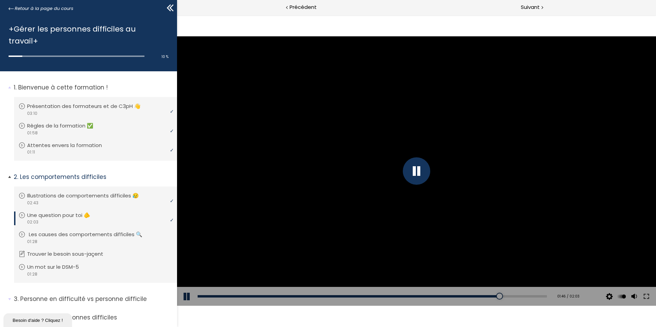
click at [82, 231] on p "Les causes des comportements difficiles 🔍" at bounding box center [91, 235] width 124 height 8
click at [252, 295] on div "00:14" at bounding box center [372, 296] width 349 height 2
click at [373, 296] on div "00:45" at bounding box center [372, 296] width 349 height 2
click at [499, 295] on div "01:17" at bounding box center [372, 296] width 349 height 2
click at [92, 250] on p "Trouver le besoin sous-jaçent" at bounding box center [72, 254] width 86 height 8
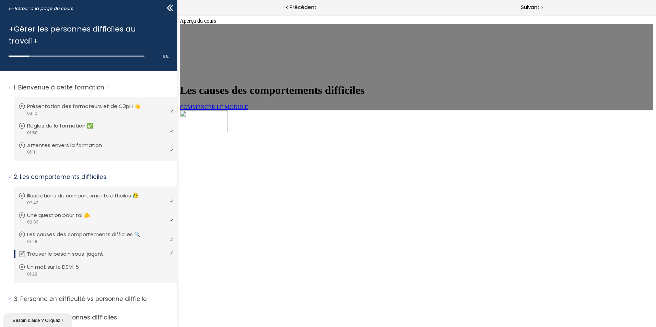
click at [248, 110] on link "COMMENCER LE MODULE" at bounding box center [214, 107] width 68 height 6
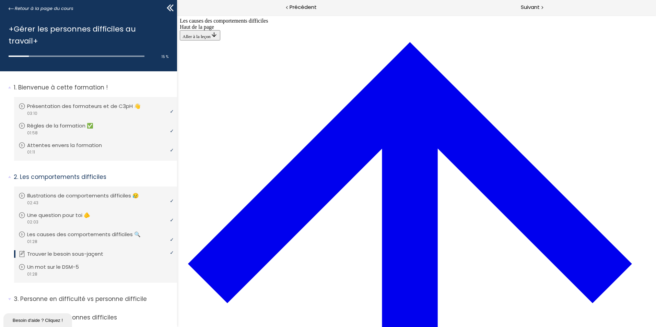
scroll to position [333, 0]
drag, startPoint x: 377, startPoint y: 238, endPoint x: 372, endPoint y: 239, distance: 4.9
drag, startPoint x: 370, startPoint y: 115, endPoint x: 391, endPoint y: 143, distance: 35.3
drag, startPoint x: 379, startPoint y: 57, endPoint x: 404, endPoint y: 87, distance: 39.7
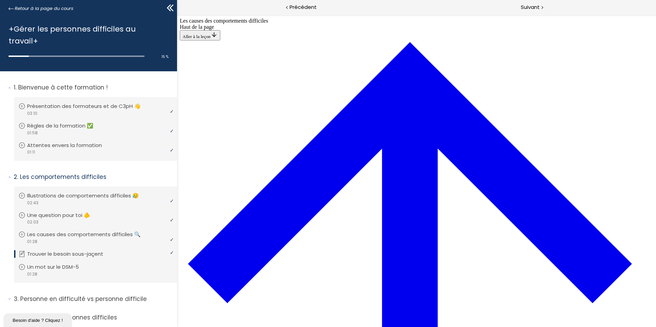
drag, startPoint x: 373, startPoint y: 51, endPoint x: 394, endPoint y: 208, distance: 158.2
drag, startPoint x: 372, startPoint y: 118, endPoint x: 399, endPoint y: 52, distance: 71.5
drag, startPoint x: 380, startPoint y: 238, endPoint x: 377, endPoint y: 243, distance: 6.2
drag, startPoint x: 381, startPoint y: 173, endPoint x: 409, endPoint y: 114, distance: 65.5
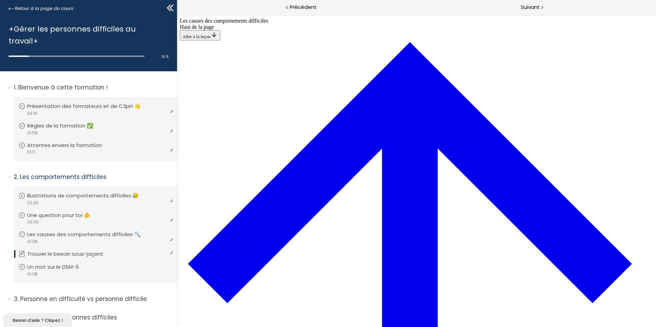
drag, startPoint x: 365, startPoint y: 183, endPoint x: 389, endPoint y: 183, distance: 23.7
drag, startPoint x: 399, startPoint y: 242, endPoint x: 411, endPoint y: 243, distance: 12.7
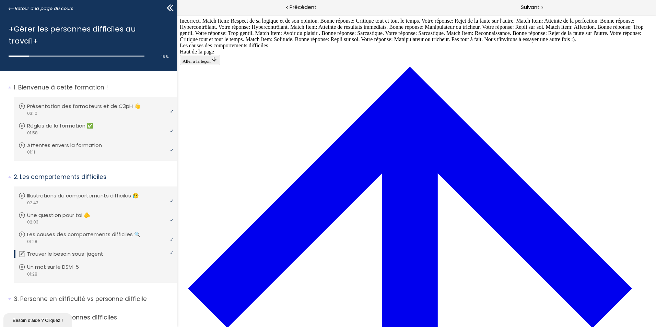
drag, startPoint x: 348, startPoint y: 49, endPoint x: 349, endPoint y: 54, distance: 4.8
click at [81, 263] on p "Un mot sur le DSM-5" at bounding box center [60, 267] width 62 height 8
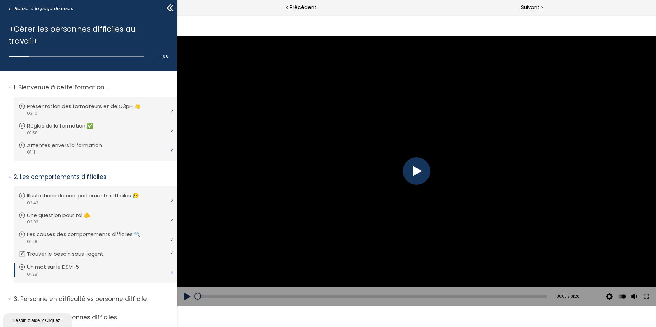
click at [425, 174] on div at bounding box center [416, 170] width 27 height 27
click at [341, 294] on div "Add chapter 00:36" at bounding box center [372, 296] width 349 height 19
click at [342, 296] on div "00:36" at bounding box center [372, 296] width 349 height 2
click at [494, 296] on div "01:15" at bounding box center [372, 296] width 349 height 2
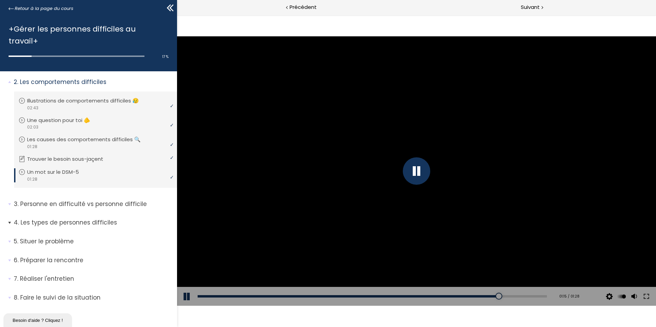
scroll to position [103, 0]
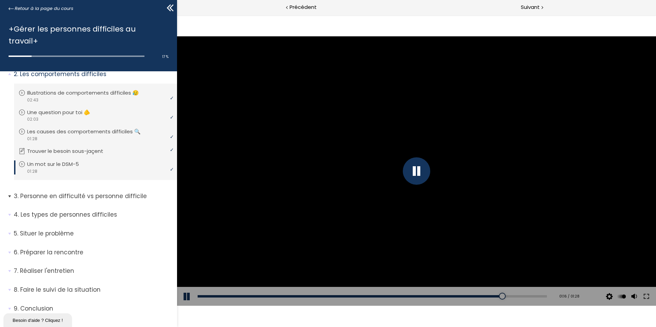
click at [89, 192] on p "Personne en difficulté vs personne difficile" at bounding box center [93, 196] width 158 height 9
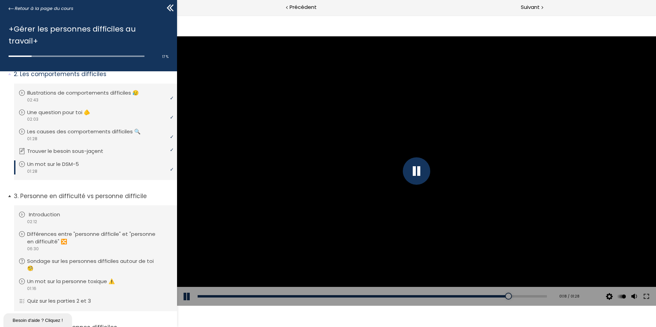
click at [85, 219] on div "video 02:12" at bounding box center [95, 222] width 152 height 7
click at [250, 296] on div "00:20" at bounding box center [372, 296] width 349 height 2
click at [344, 297] on div "00:56" at bounding box center [372, 296] width 349 height 2
click at [437, 296] on div "01:32" at bounding box center [372, 296] width 349 height 2
click at [86, 231] on p "Différences entre "personne difficile" et "personne en difficulté" 🔀" at bounding box center [101, 238] width 144 height 15
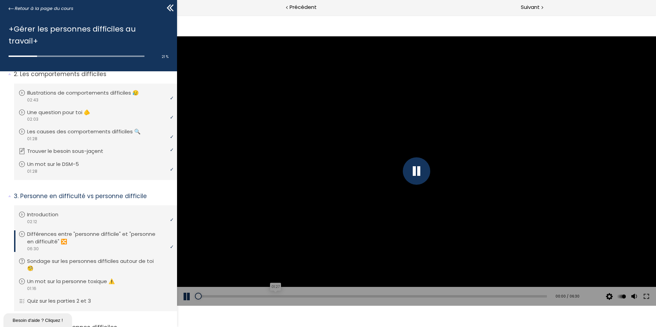
click at [274, 295] on div "01:27" at bounding box center [372, 296] width 349 height 2
click at [371, 295] on div "03:17" at bounding box center [372, 296] width 349 height 2
click at [493, 297] on div "05:35" at bounding box center [372, 296] width 349 height 2
click at [76, 258] on p "Sondage sur les personnes difficiles autour de toi 🧐" at bounding box center [101, 265] width 144 height 15
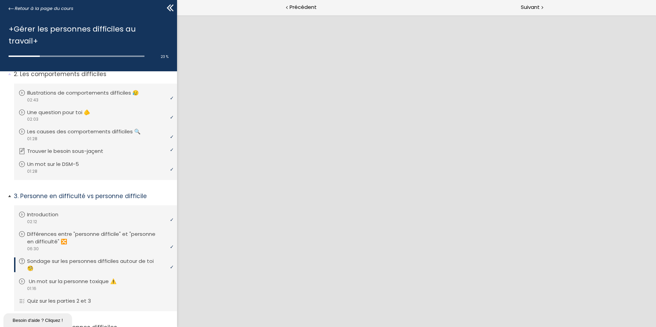
click at [97, 278] on p "Un mot sur la personne toxique ⚠️" at bounding box center [78, 282] width 98 height 8
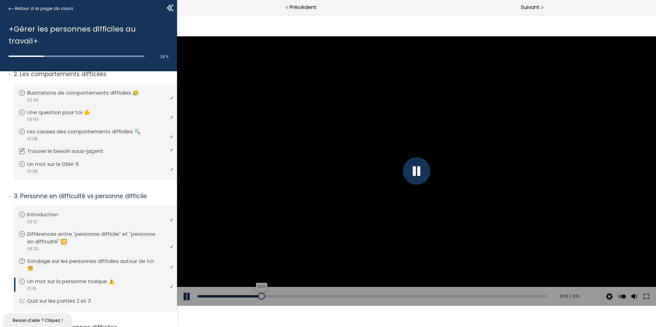
click at [260, 296] on div "00:13" at bounding box center [372, 296] width 349 height 2
click at [367, 296] on div "00:37" at bounding box center [372, 296] width 349 height 2
click at [487, 295] on div "Add chapter 01:04" at bounding box center [372, 296] width 349 height 19
click at [482, 298] on div "Add chapter 01:03" at bounding box center [372, 296] width 349 height 19
click at [482, 297] on div "01:03" at bounding box center [372, 296] width 349 height 2
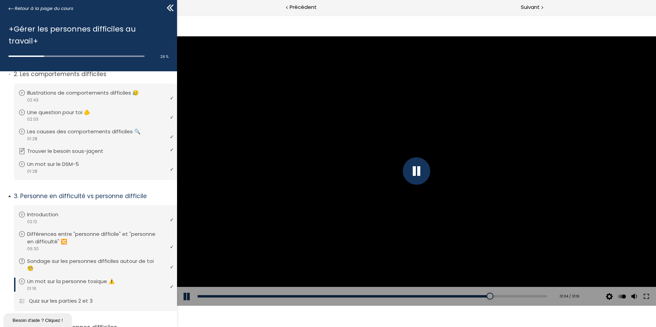
click at [73, 297] on p "Quiz sur les parties 2 et 3" at bounding box center [66, 301] width 74 height 8
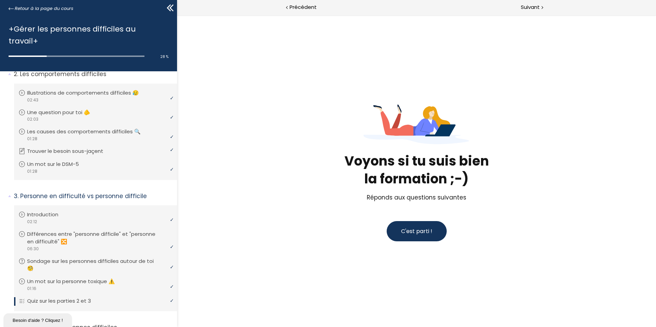
click at [416, 233] on span "C'est parti !" at bounding box center [416, 231] width 31 height 8
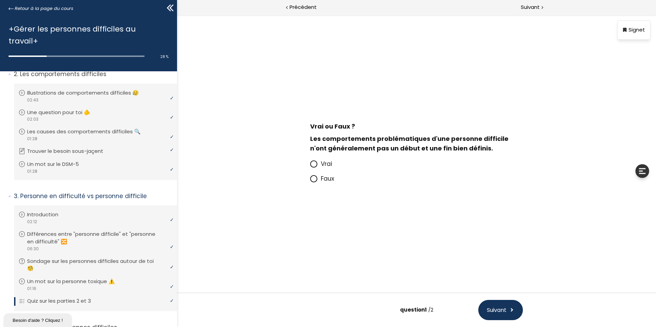
click at [361, 168] on p "Vrai" at bounding box center [422, 164] width 202 height 10
click at [310, 166] on input "Vrai" at bounding box center [310, 166] width 0 height 0
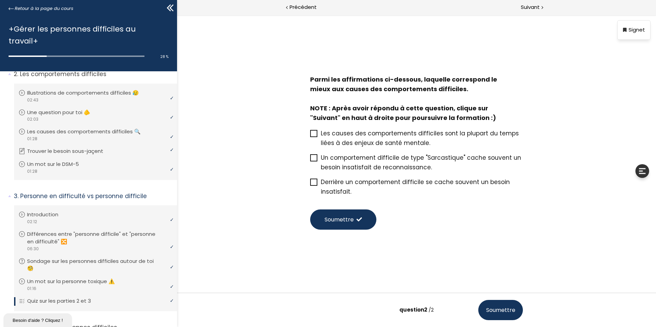
click at [386, 144] on span "Les causes des comportements difficiles sont la plupart du temps liées à des en…" at bounding box center [420, 138] width 198 height 18
click at [310, 136] on input "Les causes des comportements difficiles sont la plupart du temps liées à des en…" at bounding box center [310, 136] width 0 height 0
click at [379, 164] on span "Un comportement difficile de type "Sarcastique" cache souvent un besoin insatis…" at bounding box center [421, 163] width 200 height 18
click at [310, 160] on input "Un comportement difficile de type "Sarcastique" cache souvent un besoin insatis…" at bounding box center [310, 160] width 0 height 0
click at [362, 183] on span "Derrière un comportement difficile se cache souvent un besoin insatisfait." at bounding box center [415, 187] width 189 height 18
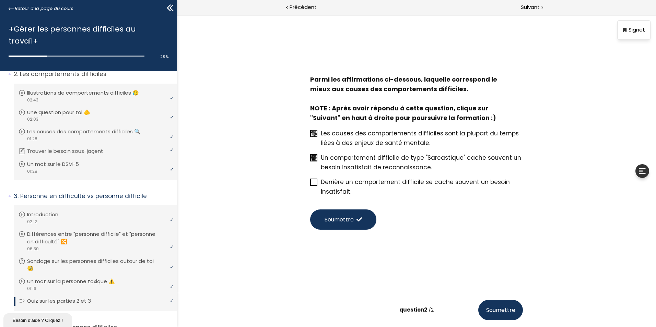
click at [310, 184] on input "Derrière un comportement difficile se cache souvent un besoin insatisfait." at bounding box center [310, 184] width 0 height 0
click at [353, 210] on button "Soumettre" at bounding box center [343, 220] width 66 height 20
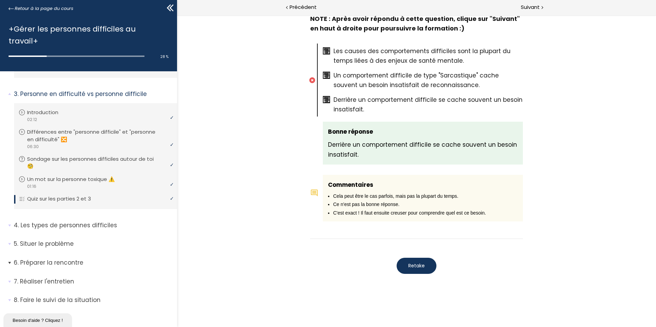
scroll to position [216, 0]
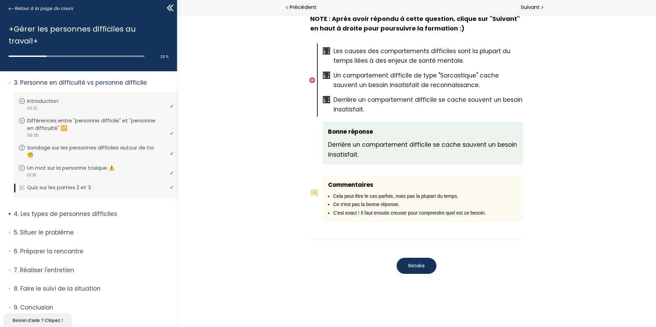
click at [89, 210] on p "Les types de personnes difficiles" at bounding box center [93, 214] width 158 height 9
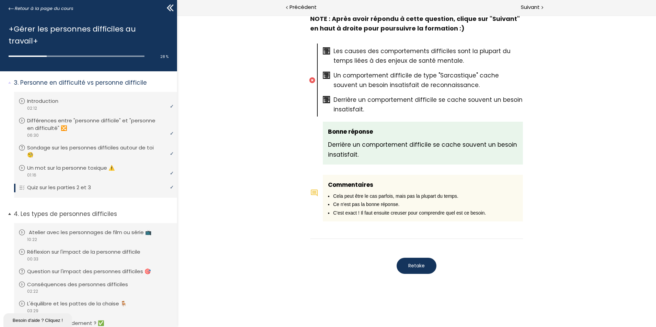
click at [85, 229] on p "Atelier avec les personnages de film ou série 📺" at bounding box center [95, 233] width 133 height 8
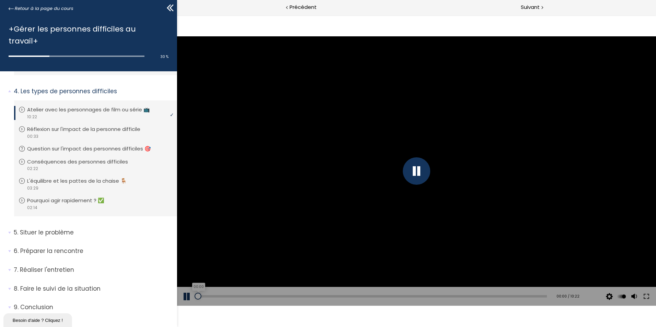
click at [252, 295] on div "00:00" at bounding box center [372, 296] width 349 height 2
click at [310, 297] on div "03:23" at bounding box center [372, 296] width 349 height 2
click at [381, 297] on div "05:32" at bounding box center [372, 296] width 349 height 2
click at [457, 295] on div "07:48" at bounding box center [372, 296] width 349 height 2
click at [516, 297] on div "09:36" at bounding box center [372, 296] width 349 height 2
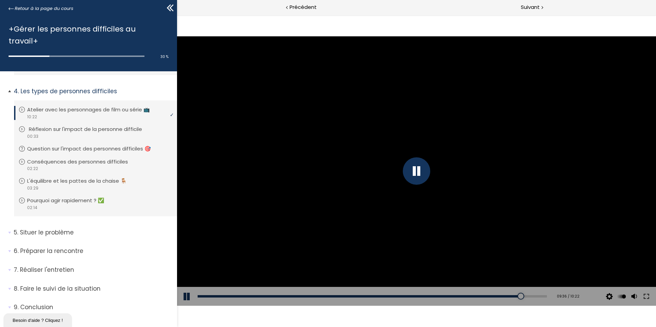
click at [59, 126] on p "Réflexion sur l'impact de la personne difficile" at bounding box center [90, 130] width 123 height 8
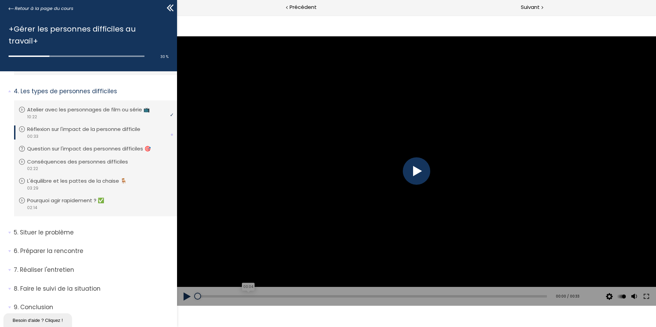
click at [246, 297] on div "00:04" at bounding box center [372, 296] width 349 height 2
click at [350, 297] on div "00:14" at bounding box center [372, 296] width 349 height 2
click at [492, 296] on div "00:28" at bounding box center [372, 296] width 349 height 2
click at [92, 145] on p "Question sur l'impact des personnes difficiles 🎯" at bounding box center [96, 149] width 134 height 8
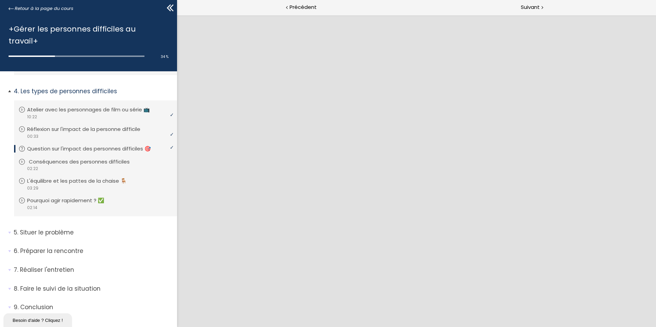
click at [84, 158] on p "Conséquences des personnes difficiles" at bounding box center [84, 162] width 111 height 8
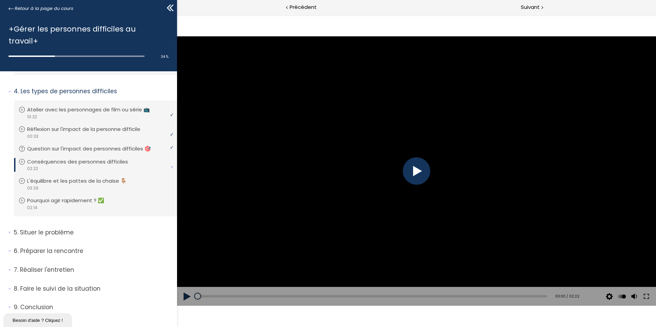
click at [419, 173] on div at bounding box center [416, 170] width 27 height 27
click at [268, 296] on div "00:29" at bounding box center [372, 296] width 349 height 2
click at [368, 296] on div "01:10" at bounding box center [372, 296] width 349 height 2
click at [464, 296] on div "01:50" at bounding box center [372, 296] width 349 height 2
click at [515, 296] on div "02:11" at bounding box center [372, 296] width 349 height 2
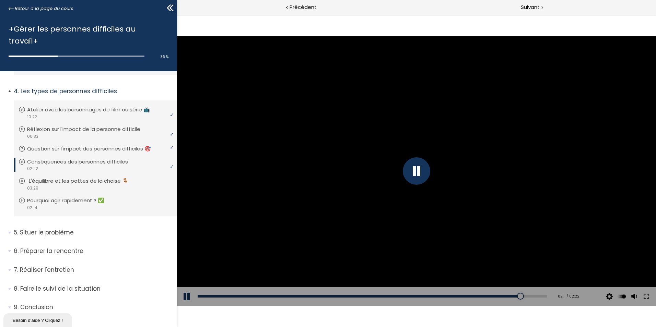
click at [71, 177] on p "L'équilibre et les pattes de la chaise 🪑" at bounding box center [84, 181] width 110 height 8
click at [247, 297] on div "00:30" at bounding box center [372, 296] width 349 height 2
click at [360, 297] on div "01:39" at bounding box center [372, 296] width 349 height 2
click at [482, 296] on div "02:53" at bounding box center [372, 296] width 349 height 2
click at [75, 204] on div "video 02:14" at bounding box center [95, 207] width 152 height 7
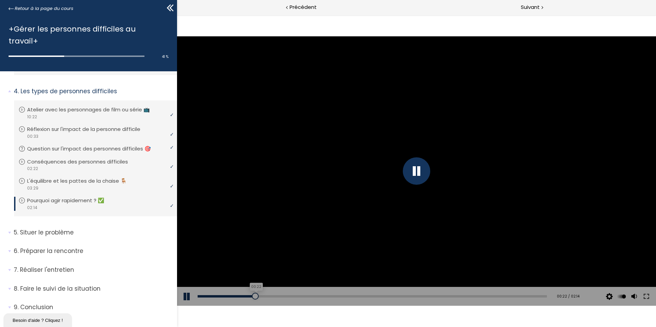
click at [254, 297] on div "00:22" at bounding box center [372, 296] width 349 height 2
click at [388, 295] on div "00:24" at bounding box center [372, 296] width 349 height 2
click at [507, 296] on div "02:01" at bounding box center [372, 296] width 349 height 2
click at [77, 228] on p "Situer le problème" at bounding box center [93, 232] width 158 height 9
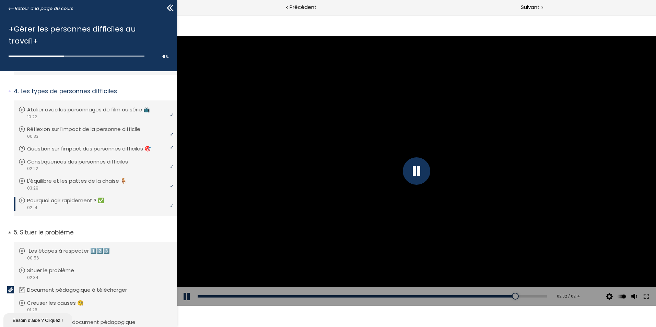
click at [75, 247] on p "Les étapes à respecter 1️⃣2️⃣3️⃣" at bounding box center [74, 251] width 91 height 8
click at [261, 297] on div "00:10" at bounding box center [372, 296] width 349 height 2
click at [350, 297] on div "00:25" at bounding box center [372, 296] width 349 height 2
click at [484, 297] on div "00:47" at bounding box center [372, 296] width 349 height 2
click at [96, 274] on div "video 02:34" at bounding box center [95, 277] width 152 height 7
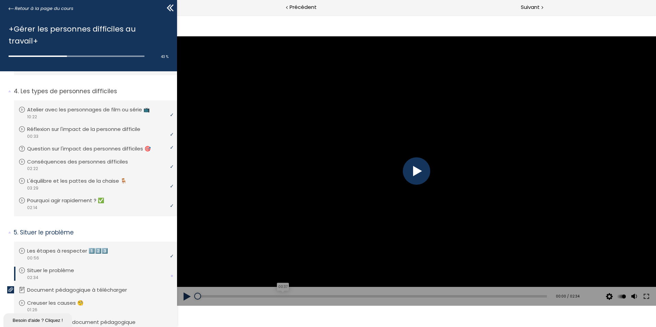
click at [281, 296] on div "00:37" at bounding box center [372, 296] width 349 height 2
click at [427, 296] on div "01:42" at bounding box center [372, 296] width 349 height 2
click at [60, 294] on li "Vous devez avoir terminé l'unité (Creuser les causes 🧐) pour pouvoir continuer.…" at bounding box center [95, 306] width 163 height 25
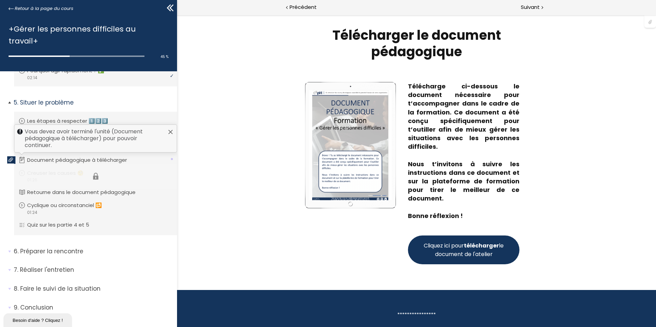
click at [64, 164] on li "Vous devez avoir terminé l'unité (Creuser les causes 🧐) pour pouvoir continuer.…" at bounding box center [95, 176] width 163 height 25
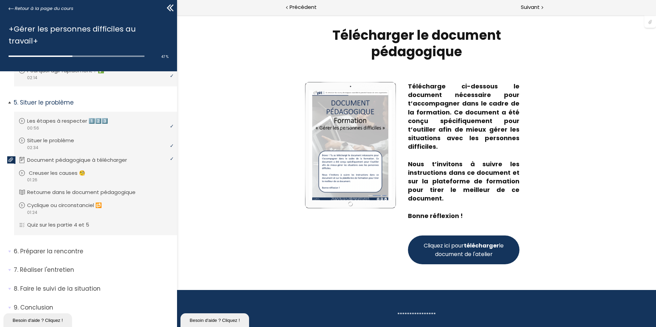
click at [71, 169] on p "Creuser les causes 🧐" at bounding box center [62, 173] width 67 height 8
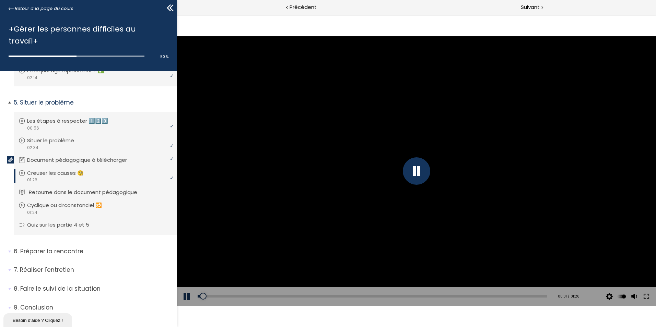
click at [67, 189] on p "Retourne dans le document pédagogique" at bounding box center [88, 193] width 119 height 8
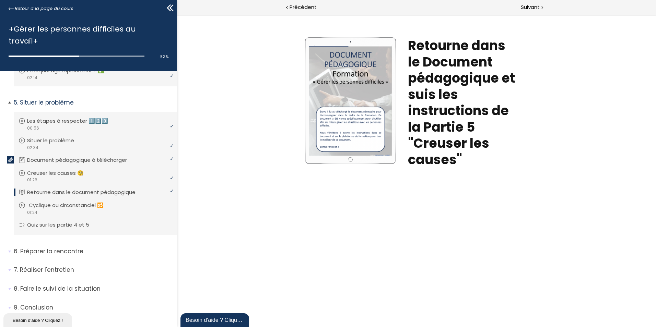
click at [63, 202] on p "Cyclique ou circonstanciel 🔂" at bounding box center [71, 206] width 85 height 8
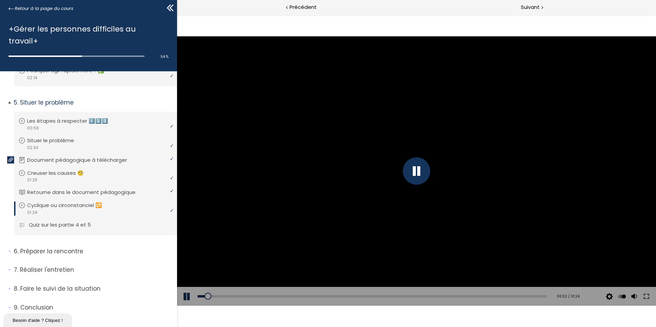
click at [61, 221] on p "Quiz sur les partie 4 et 5" at bounding box center [65, 225] width 72 height 8
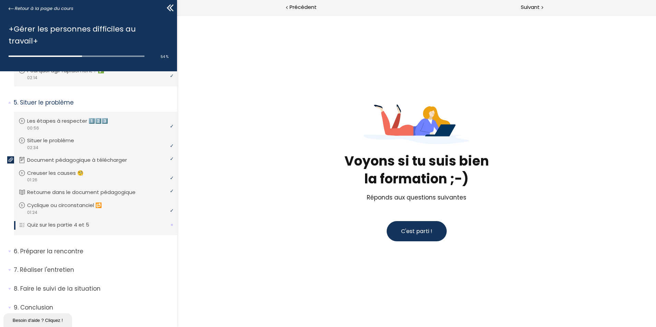
click at [406, 229] on span "C'est parti !" at bounding box center [416, 231] width 31 height 8
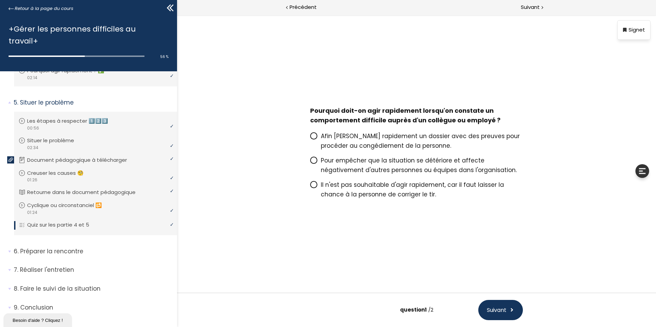
click at [386, 164] on span "Pour empêcher que la situation se détériore et affecte négativement d'autres pe…" at bounding box center [419, 165] width 196 height 18
click at [310, 163] on input "Pour empêcher que la situation se détériore et affecte négativement d'autres pe…" at bounding box center [310, 163] width 0 height 0
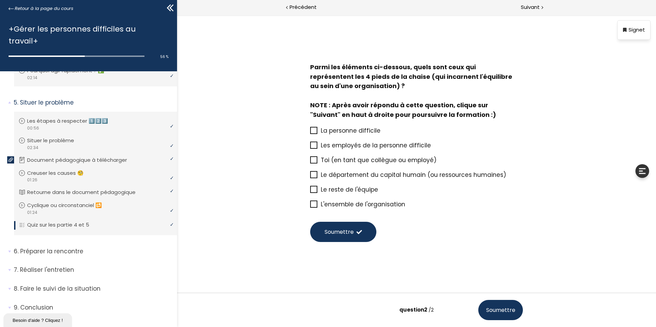
click at [427, 162] on span "Toi (en tant que collègue ou employé)" at bounding box center [379, 160] width 116 height 8
click at [310, 162] on input "Toi (en tant que collègue ou employé)" at bounding box center [310, 162] width 0 height 0
click at [426, 173] on span "Le département du capital humain (ou ressources humaines)" at bounding box center [413, 175] width 185 height 8
click at [310, 177] on input "Le département du capital humain (ou ressources humaines)" at bounding box center [310, 177] width 0 height 0
click at [421, 187] on p "Le reste de l'équipe" at bounding box center [422, 190] width 202 height 10
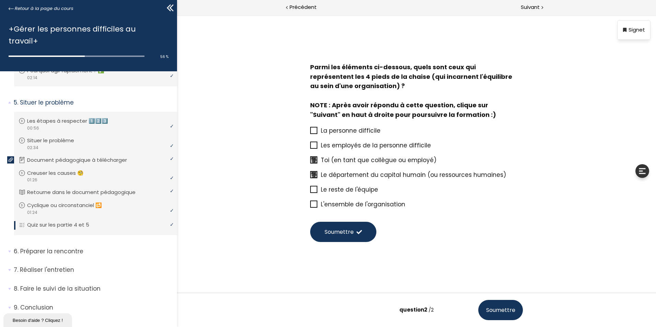
click at [310, 192] on input "Le reste de l'équipe" at bounding box center [310, 192] width 0 height 0
click at [373, 131] on span "La personne difficile" at bounding box center [351, 131] width 60 height 8
click at [310, 133] on input "La personne difficile" at bounding box center [310, 133] width 0 height 0
click at [363, 230] on button "Soumettre" at bounding box center [343, 232] width 66 height 20
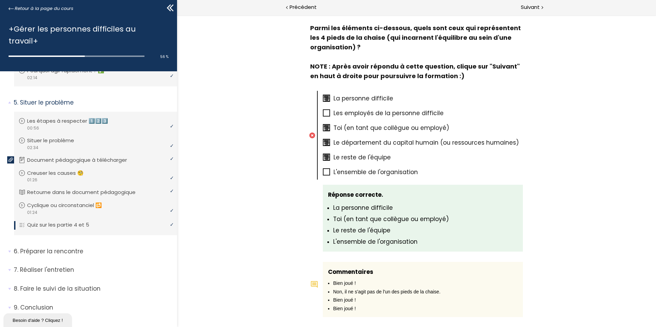
scroll to position [377, 0]
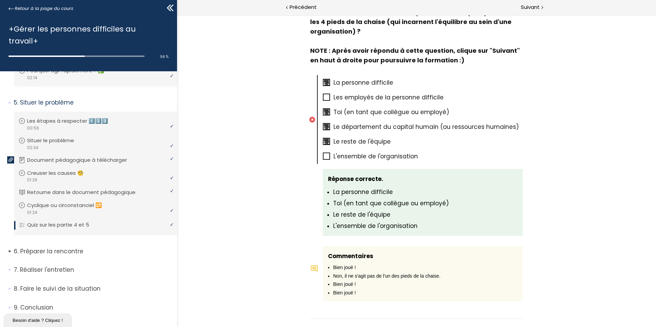
click at [66, 247] on p "Préparer la rencontre" at bounding box center [93, 251] width 158 height 9
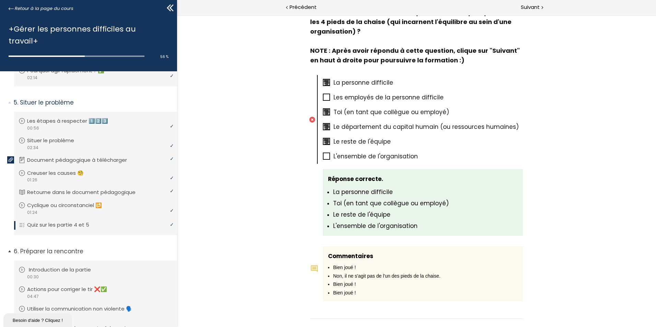
click at [72, 266] on p "Introduction de la partie" at bounding box center [65, 270] width 72 height 8
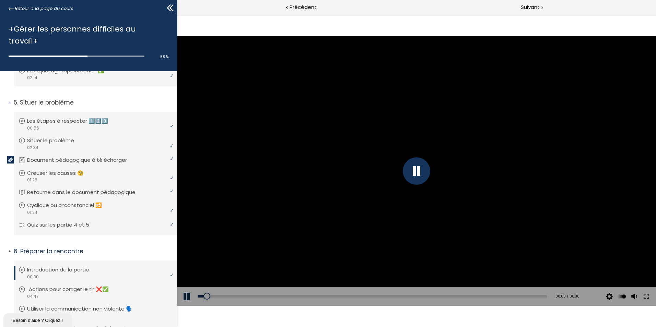
click at [54, 286] on p "Actions pour corriger le tir ❌✅" at bounding box center [74, 290] width 90 height 8
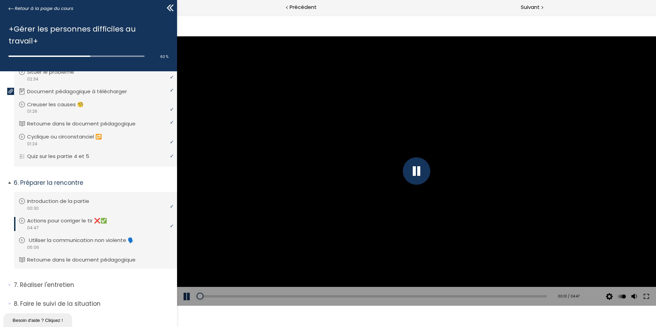
click at [82, 237] on p "Utiliser la communication non violente 🗣️" at bounding box center [87, 241] width 116 height 8
click at [82, 256] on p "Retourne dans le document pédagogique" at bounding box center [88, 260] width 119 height 8
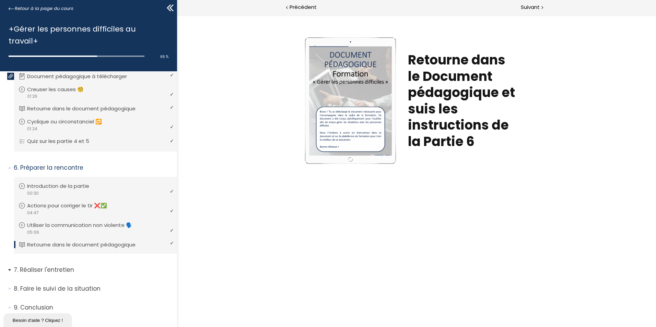
click at [58, 266] on p "Réaliser l'entretien" at bounding box center [93, 270] width 158 height 9
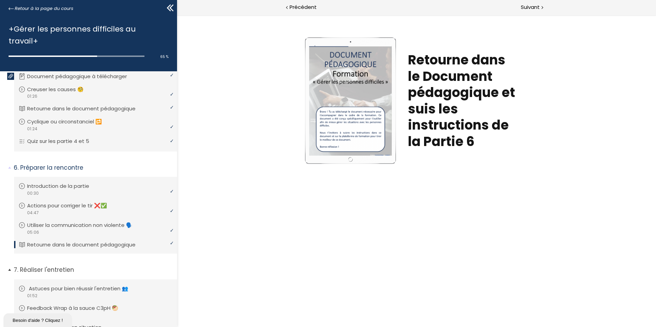
click at [57, 280] on li "Vous devez avoir terminé l'unité (Astuces pour bien réussir l'entretien 👥) pour…" at bounding box center [95, 292] width 163 height 25
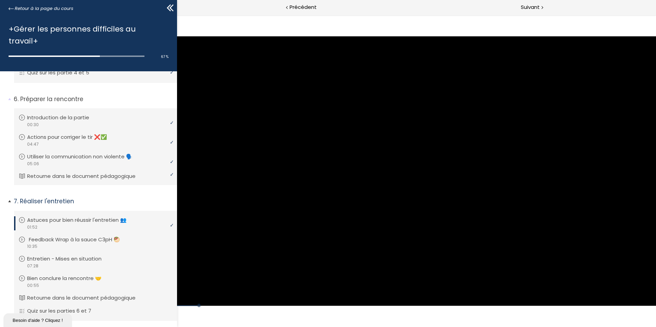
click at [87, 236] on p "Feedback Wrap à la sauce C3pH 🥙" at bounding box center [80, 240] width 102 height 8
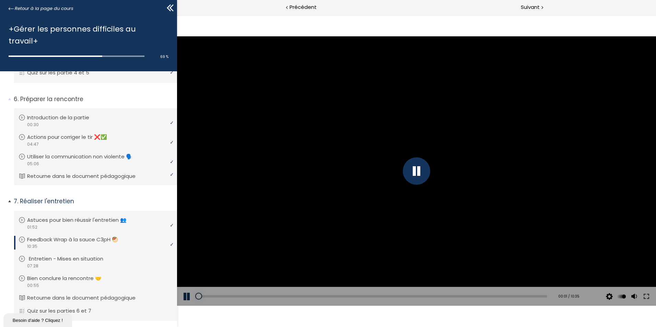
click at [70, 255] on p "Entretien - Mises en situation" at bounding box center [71, 259] width 85 height 8
click at [69, 275] on p "Bien conclure la rencontre 🤝" at bounding box center [71, 279] width 85 height 8
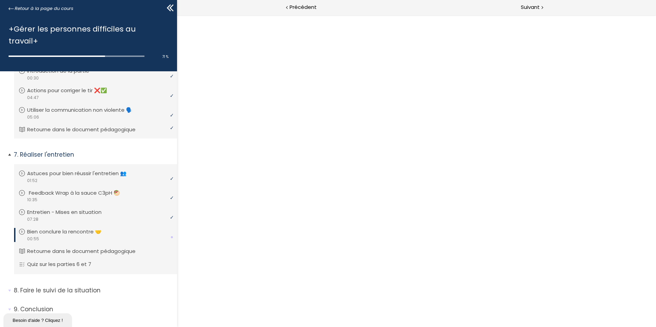
scroll to position [670, 0]
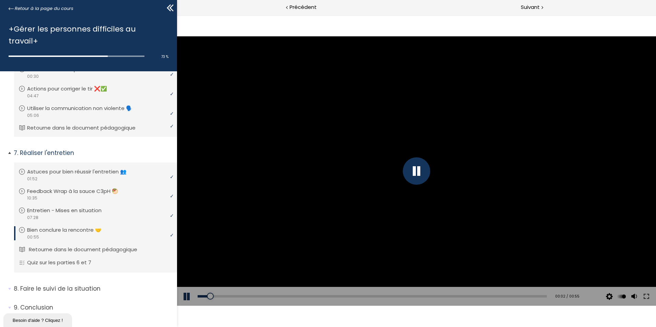
click at [98, 246] on p "Retourne dans le document pédagogique" at bounding box center [88, 250] width 119 height 8
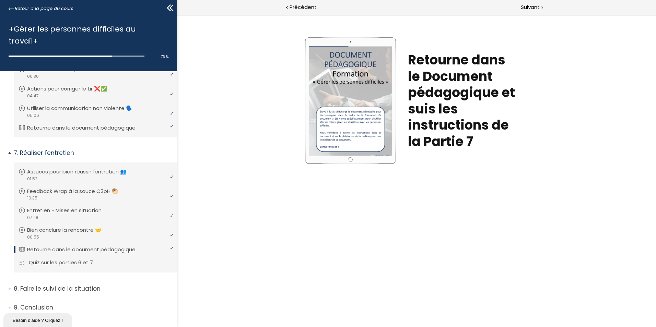
click at [73, 259] on p "Quiz sur les parties 6 et 7" at bounding box center [66, 263] width 74 height 8
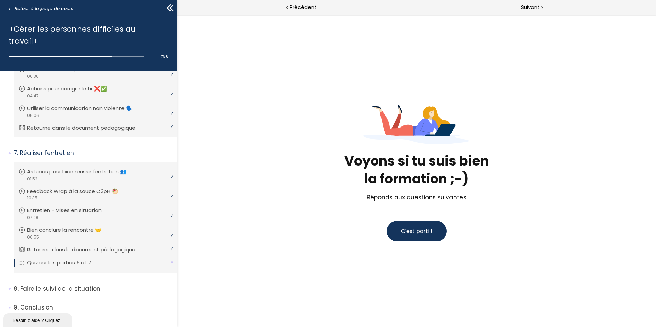
click at [428, 237] on button "C'est parti !" at bounding box center [417, 231] width 60 height 20
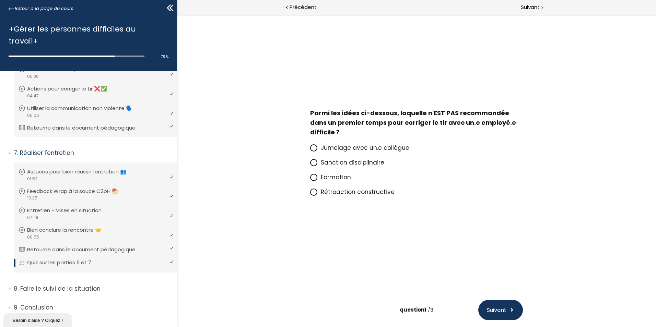
click at [371, 161] on span "Sanction disciplinaire" at bounding box center [352, 162] width 63 height 8
click at [310, 165] on input "Sanction disciplinaire" at bounding box center [310, 165] width 0 height 0
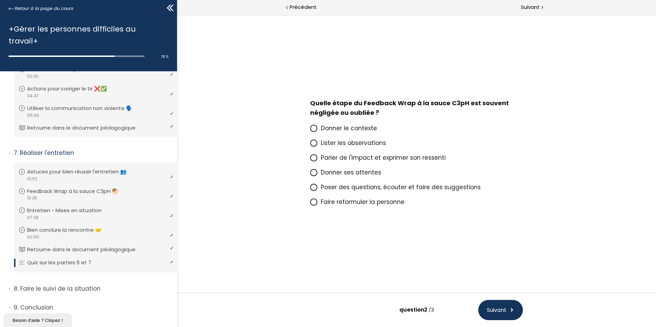
click at [356, 129] on span "Donner le contexte" at bounding box center [349, 128] width 56 height 8
click at [310, 130] on input "Donner le contexte" at bounding box center [310, 130] width 0 height 0
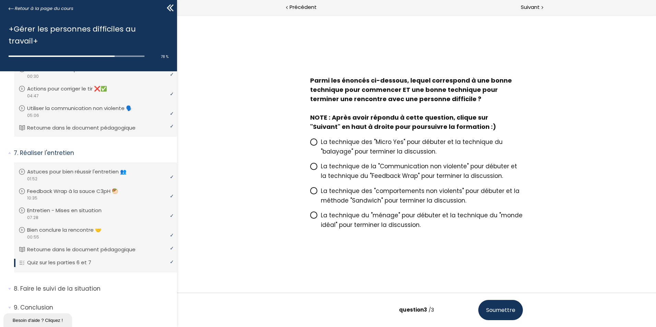
click at [362, 165] on span "La technique de la "Communication non violente" pour débuter et la technique du…" at bounding box center [419, 171] width 196 height 18
click at [310, 168] on input "La technique de la "Communication non violente" pour débuter et la technique du…" at bounding box center [310, 168] width 0 height 0
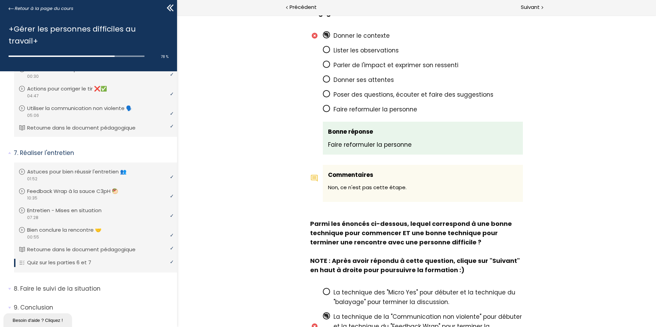
scroll to position [386, 0]
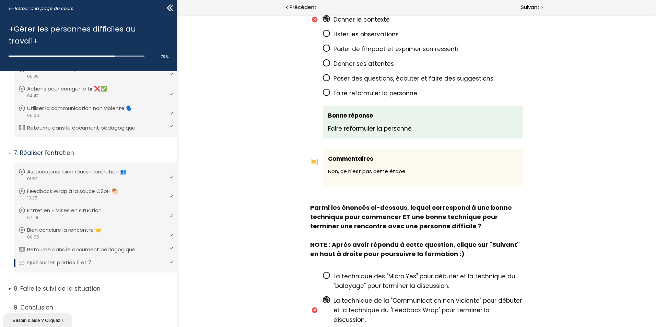
click at [75, 285] on p "Faire le suivi de la situation" at bounding box center [93, 289] width 158 height 9
click at [74, 298] on li "Vous devez avoir terminé l'unité (Introduction de la partie ➡️) pour pouvoir co…" at bounding box center [95, 310] width 163 height 25
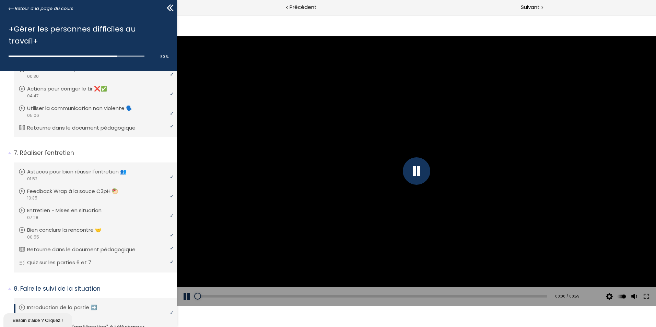
click at [420, 180] on div at bounding box center [416, 170] width 27 height 27
click at [345, 294] on div "Add chapter 00:24" at bounding box center [372, 296] width 349 height 19
click at [346, 295] on div "00:25" at bounding box center [372, 296] width 349 height 2
click at [510, 298] on div "Add chapter 00:54" at bounding box center [372, 296] width 349 height 19
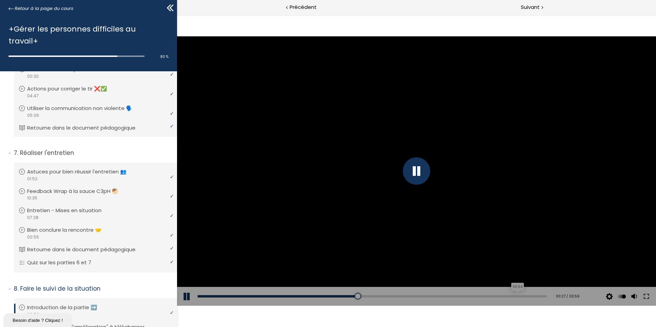
click at [512, 296] on div "00:54" at bounding box center [372, 296] width 349 height 2
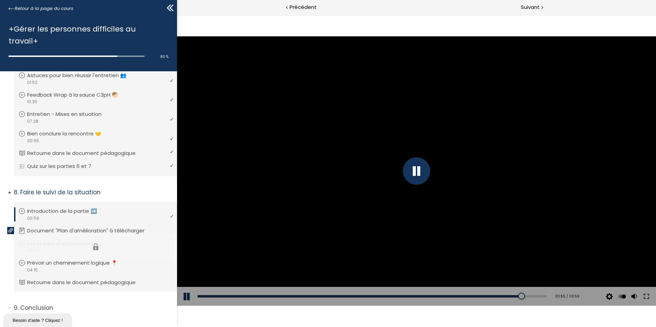
scroll to position [767, 0]
click at [111, 234] on li "Vous devez avoir terminé l'unité (Les stades d'avancement 📊) pour pouvoir conti…" at bounding box center [95, 246] width 163 height 25
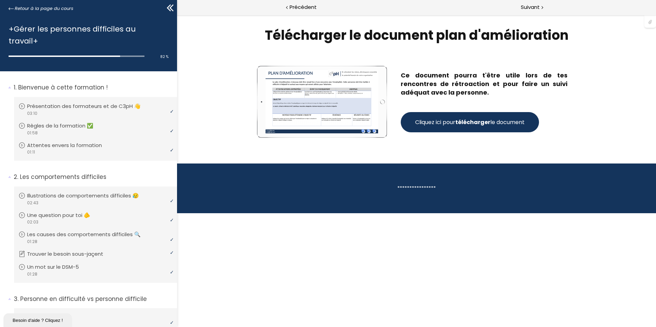
scroll to position [767, 0]
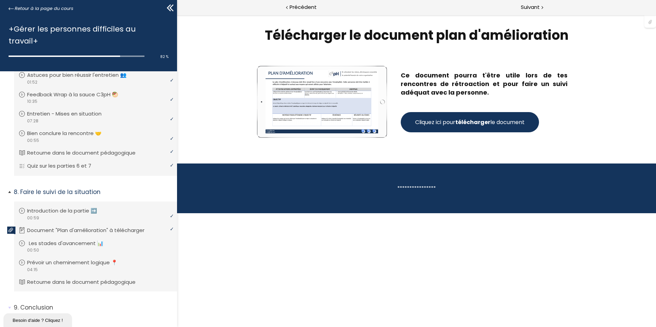
click at [87, 247] on div "video 00:50" at bounding box center [95, 250] width 152 height 7
click at [72, 259] on p "Prévoir un cheminement logique 📍" at bounding box center [79, 263] width 101 height 8
click at [79, 279] on p "Retourne dans le document pédagogique" at bounding box center [88, 283] width 119 height 8
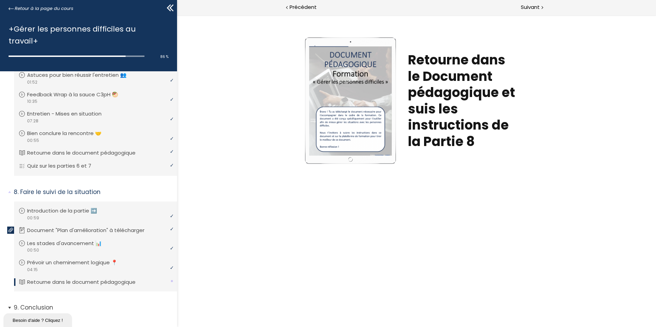
click at [54, 304] on p "Conclusion" at bounding box center [93, 308] width 158 height 9
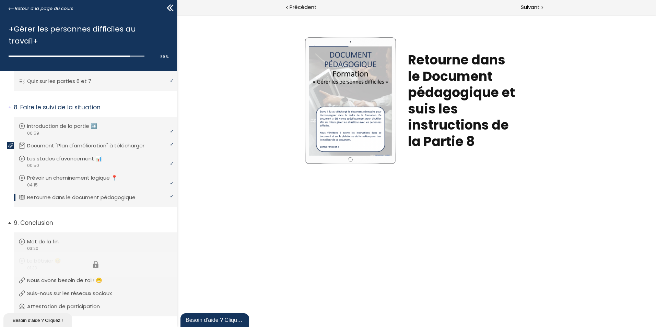
scroll to position [858, 0]
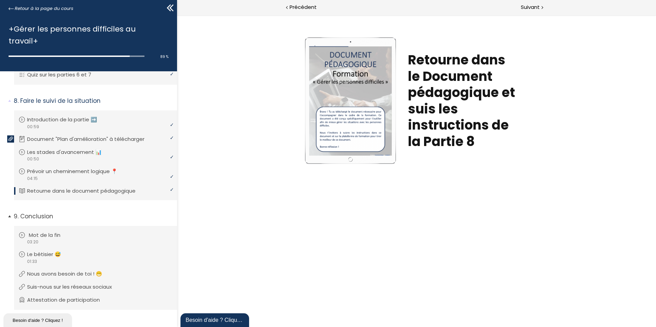
click at [58, 232] on p "Mot de la fin" at bounding box center [50, 236] width 42 height 8
click at [58, 251] on p "Le bêtisier 😅" at bounding box center [51, 255] width 44 height 8
click at [62, 270] on p "Nous avons besoin de toi ! 😁" at bounding box center [71, 274] width 85 height 8
click at [67, 283] on p "Suis-nous sur les réseaux sociaux" at bounding box center [76, 287] width 95 height 8
click at [71, 296] on p "Attestation de participation" at bounding box center [70, 300] width 83 height 8
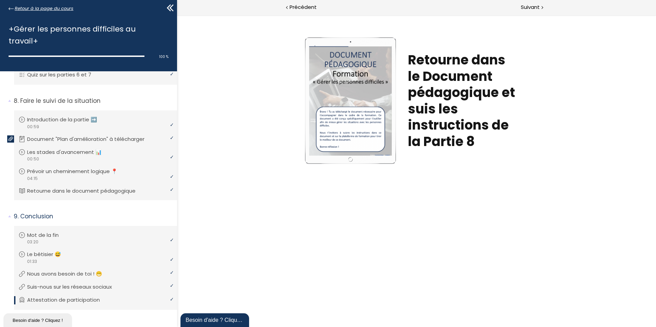
drag, startPoint x: 39, startPoint y: 8, endPoint x: 47, endPoint y: 10, distance: 8.5
click at [39, 8] on span "Retour à la page du cours" at bounding box center [44, 9] width 59 height 8
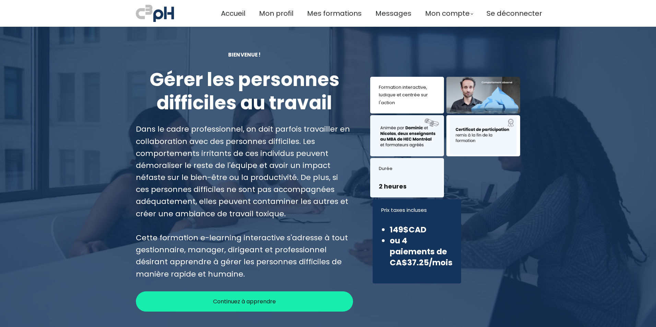
scroll to position [34, 0]
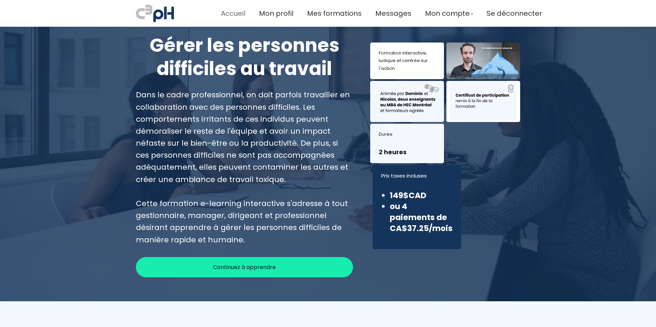
click at [240, 16] on span "Accueil" at bounding box center [233, 13] width 24 height 11
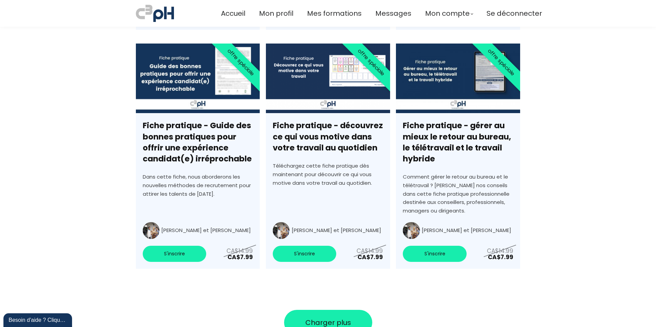
scroll to position [2253, 0]
